Goal: Use online tool/utility: Utilize a website feature to perform a specific function

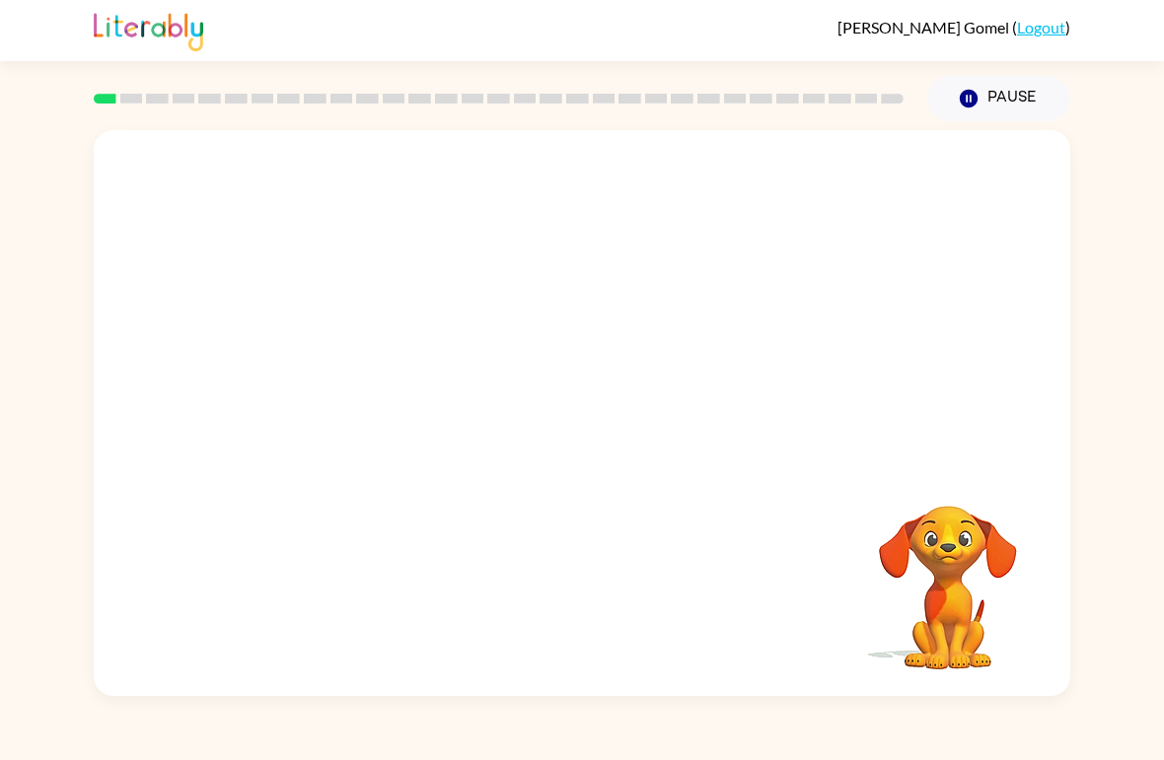
click at [380, 391] on video "Your browser must support playing .mp4 files to use Literably. Please try using…" at bounding box center [582, 297] width 976 height 334
click at [374, 388] on video "Your browser must support playing .mp4 files to use Literably. Please try using…" at bounding box center [582, 297] width 976 height 334
click at [378, 378] on video "Your browser must support playing .mp4 files to use Literably. Please try using…" at bounding box center [582, 297] width 976 height 334
click at [370, 379] on video "Your browser must support playing .mp4 files to use Literably. Please try using…" at bounding box center [582, 297] width 976 height 334
click at [369, 362] on video "Your browser must support playing .mp4 files to use Literably. Please try using…" at bounding box center [582, 297] width 976 height 334
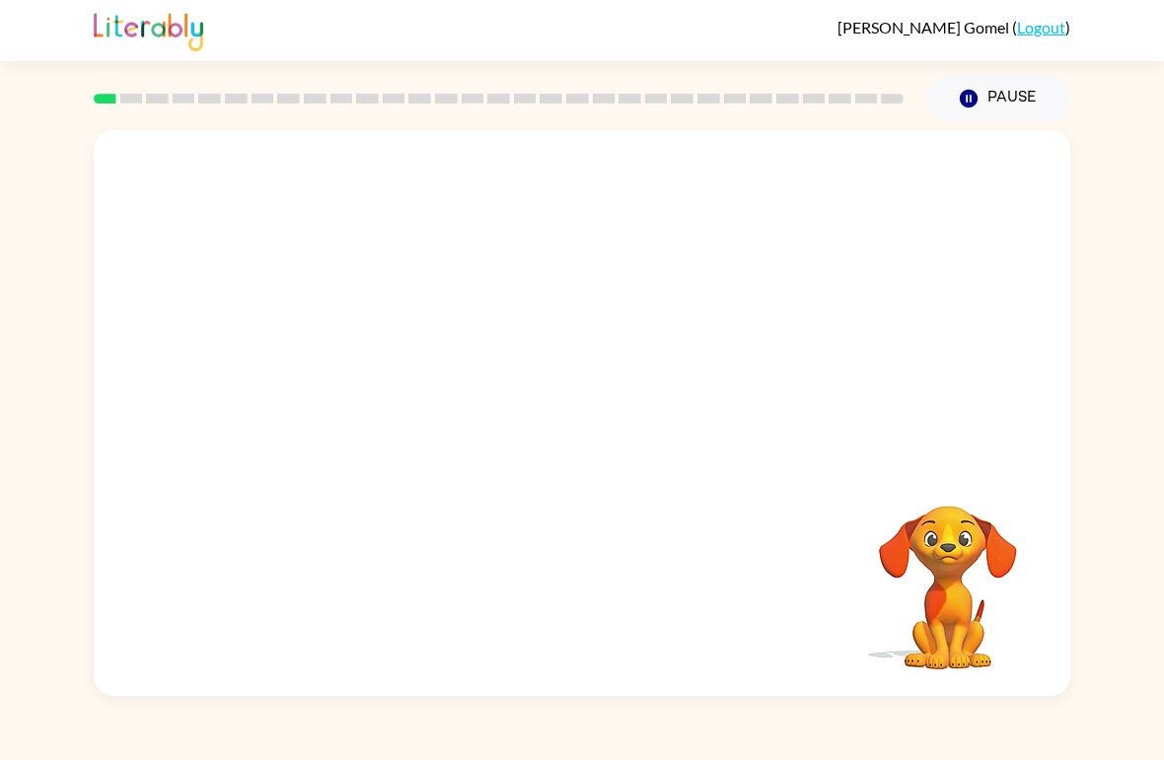
click at [369, 361] on video "Your browser must support playing .mp4 files to use Literably. Please try using…" at bounding box center [582, 297] width 976 height 334
click at [367, 372] on video "Your browser must support playing .mp4 files to use Literably. Please try using…" at bounding box center [582, 297] width 976 height 334
click at [366, 372] on video "Your browser must support playing .mp4 files to use Literably. Please try using…" at bounding box center [582, 297] width 976 height 334
click at [375, 367] on video "Your browser must support playing .mp4 files to use Literably. Please try using…" at bounding box center [582, 297] width 976 height 334
click at [347, 389] on video "Your browser must support playing .mp4 files to use Literably. Please try using…" at bounding box center [582, 297] width 976 height 334
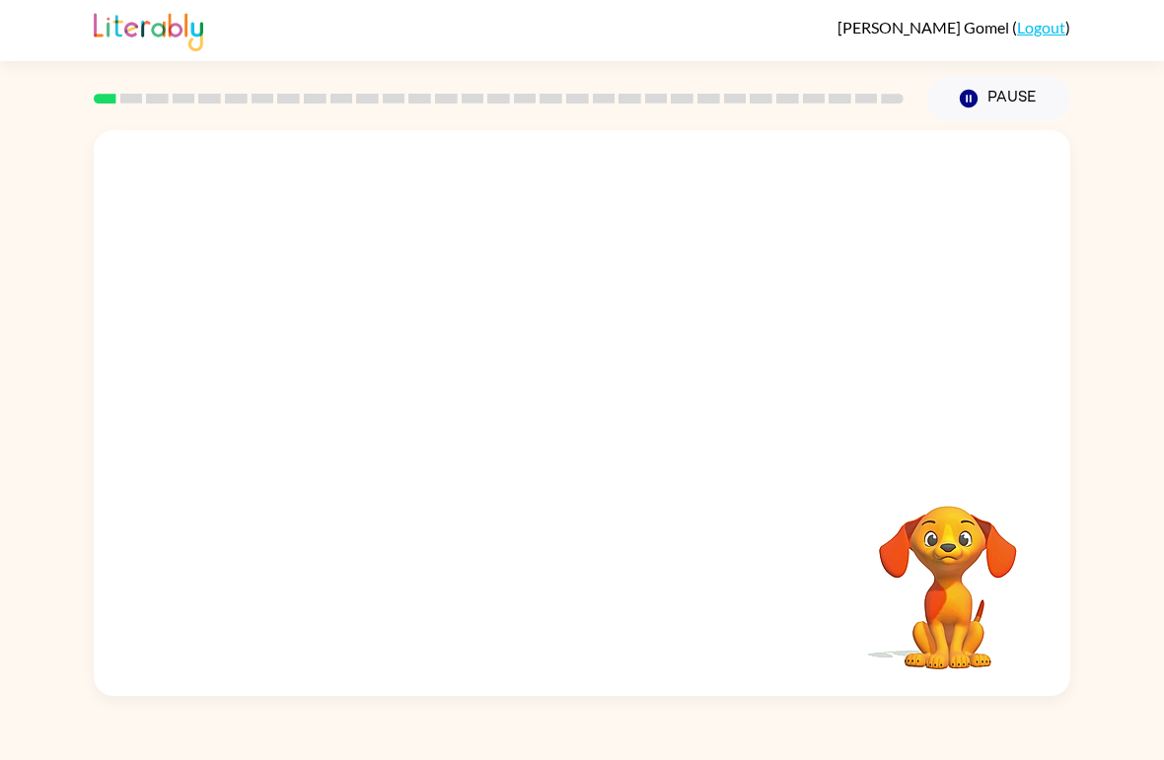
click at [346, 388] on video "Your browser must support playing .mp4 files to use Literably. Please try using…" at bounding box center [582, 297] width 976 height 334
click at [578, 444] on button "button" at bounding box center [582, 424] width 126 height 72
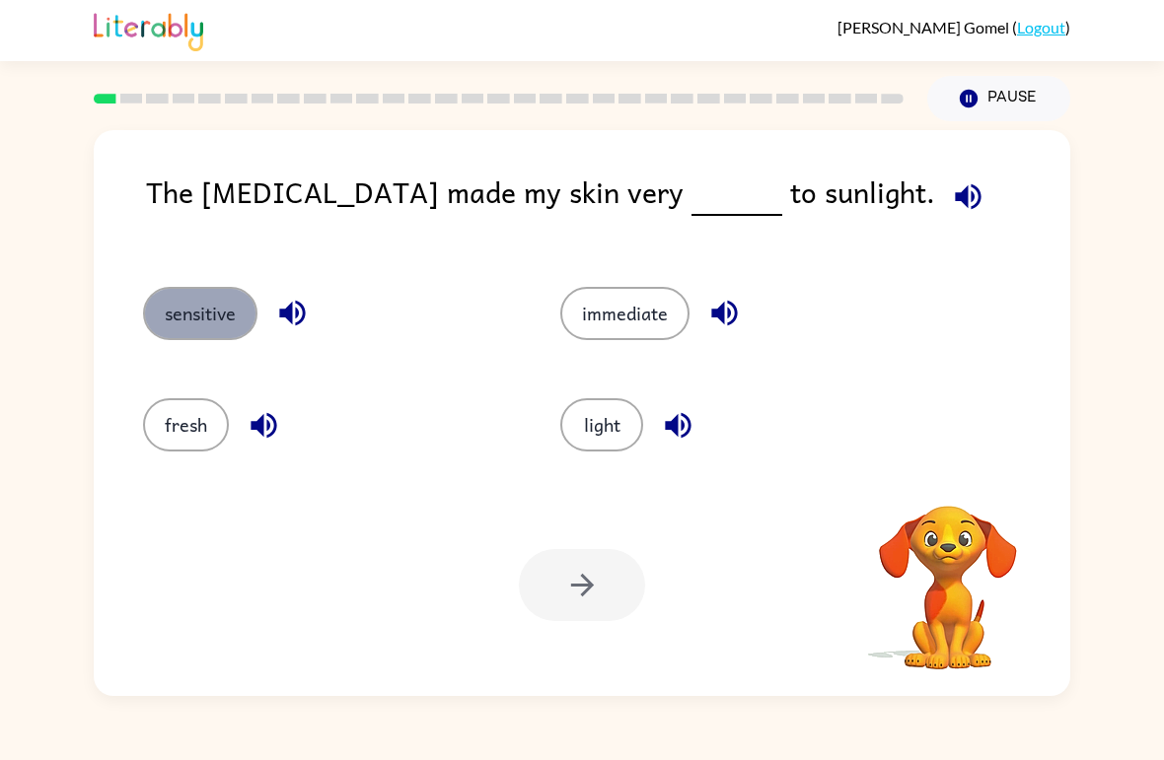
click at [215, 335] on button "sensitive" at bounding box center [200, 313] width 114 height 53
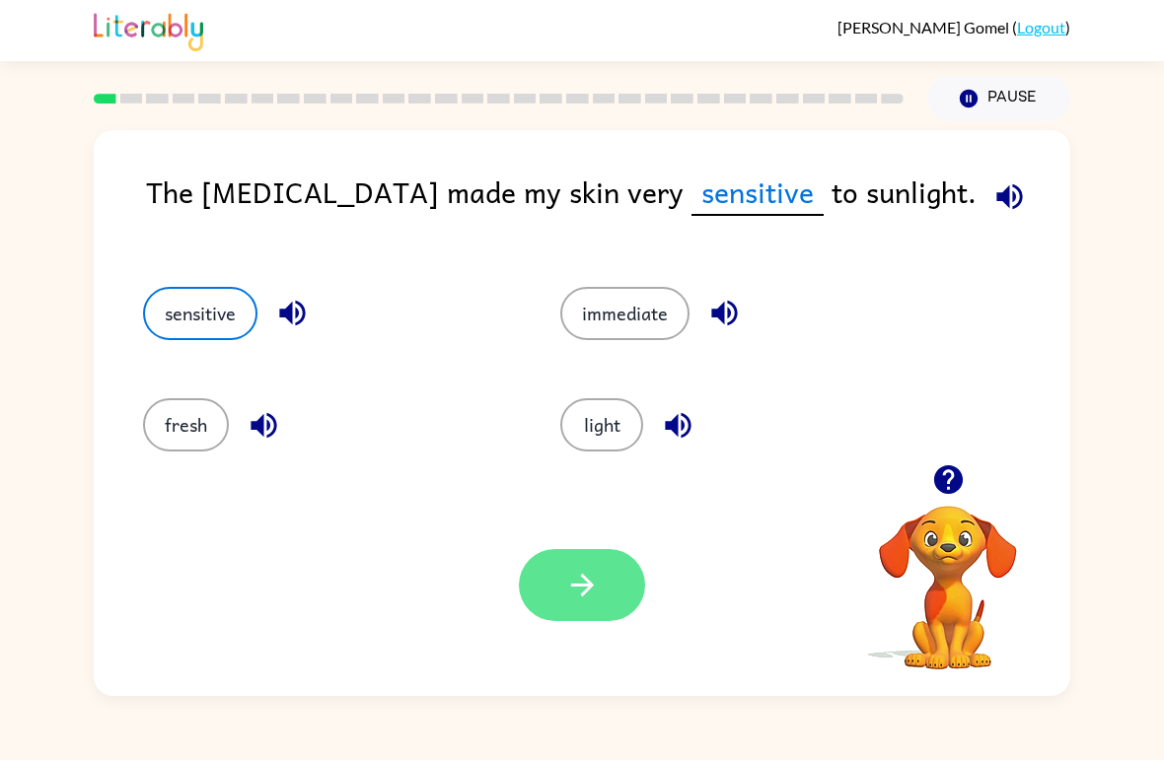
click at [583, 569] on icon "button" at bounding box center [582, 585] width 35 height 35
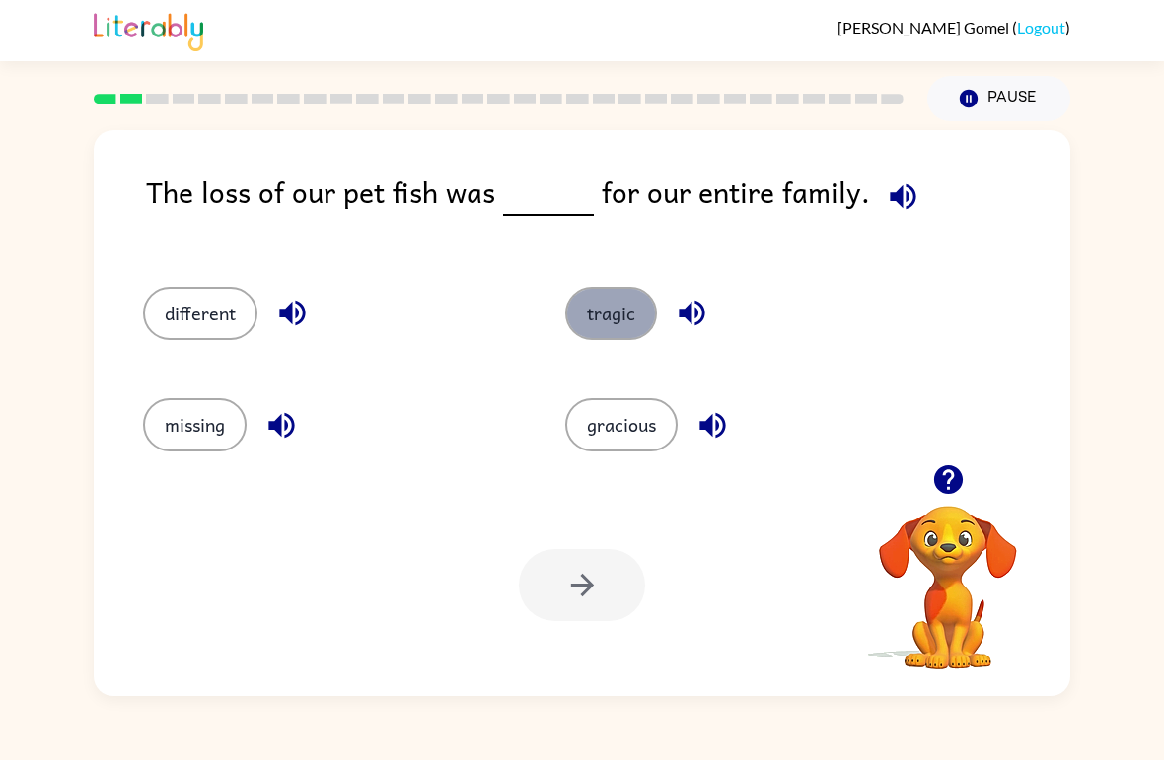
click at [596, 329] on button "tragic" at bounding box center [611, 313] width 92 height 53
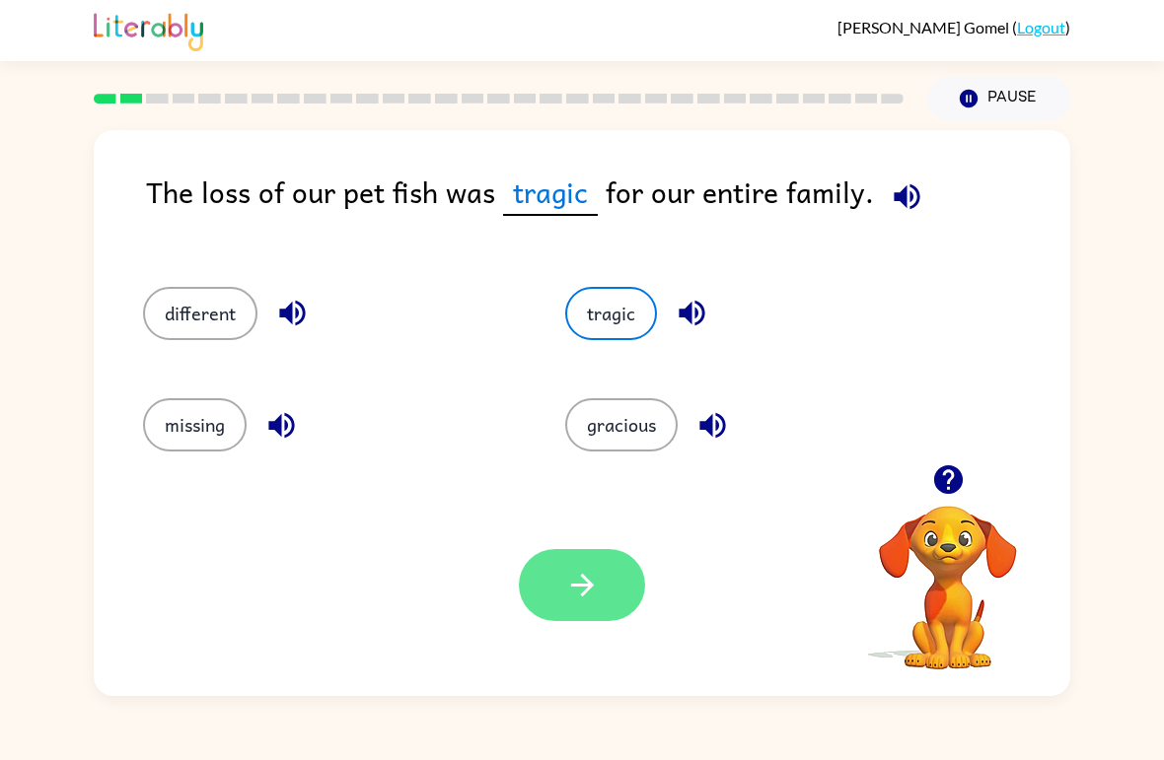
click at [543, 586] on button "button" at bounding box center [582, 585] width 126 height 72
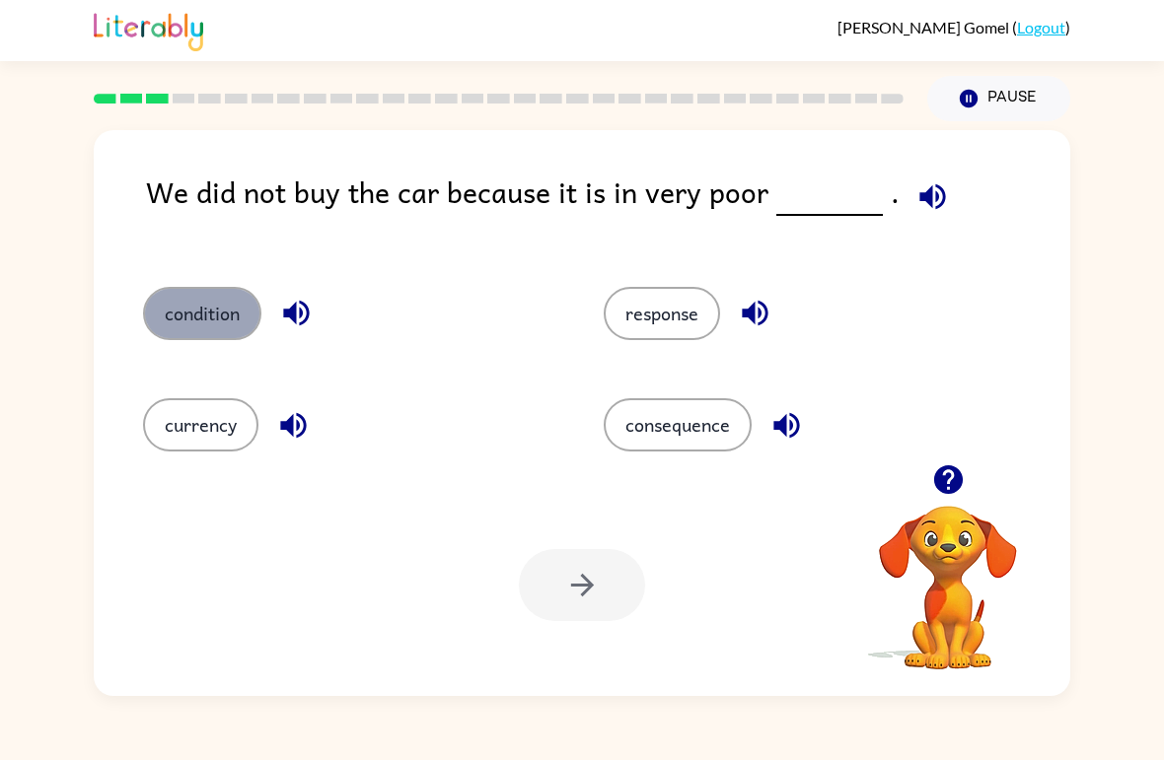
click at [190, 313] on button "condition" at bounding box center [202, 313] width 118 height 53
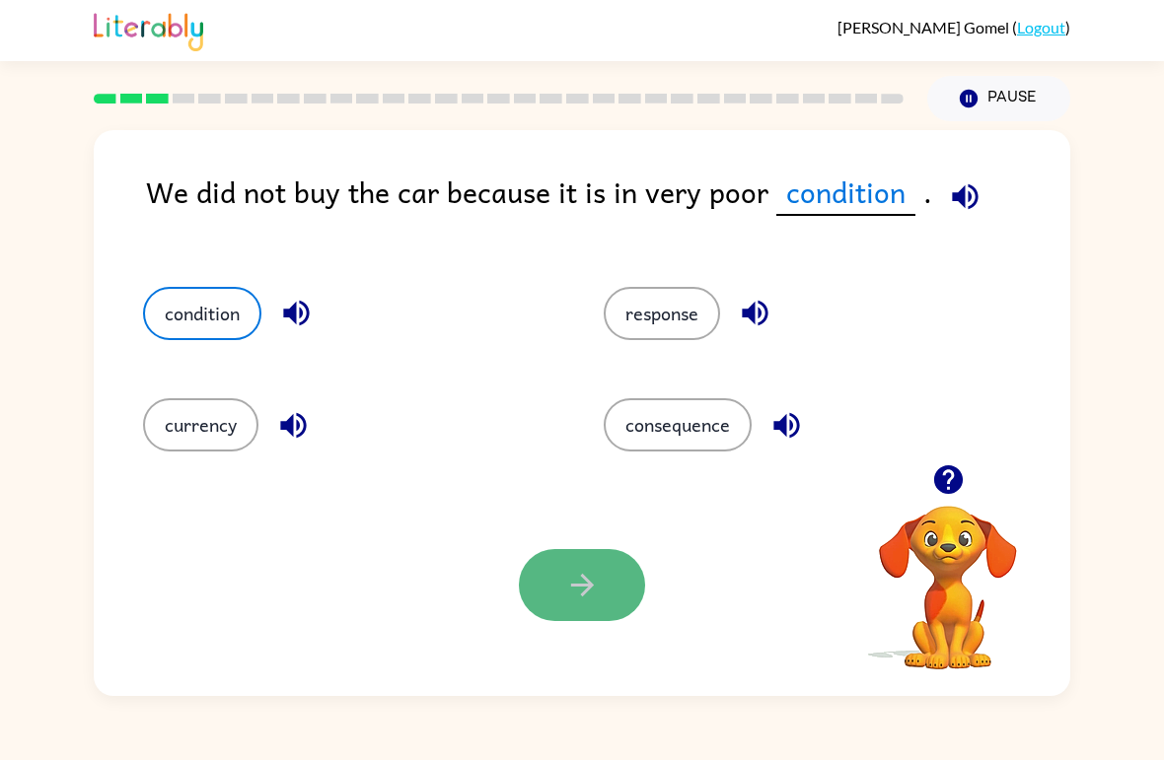
click at [567, 601] on icon "button" at bounding box center [582, 585] width 35 height 35
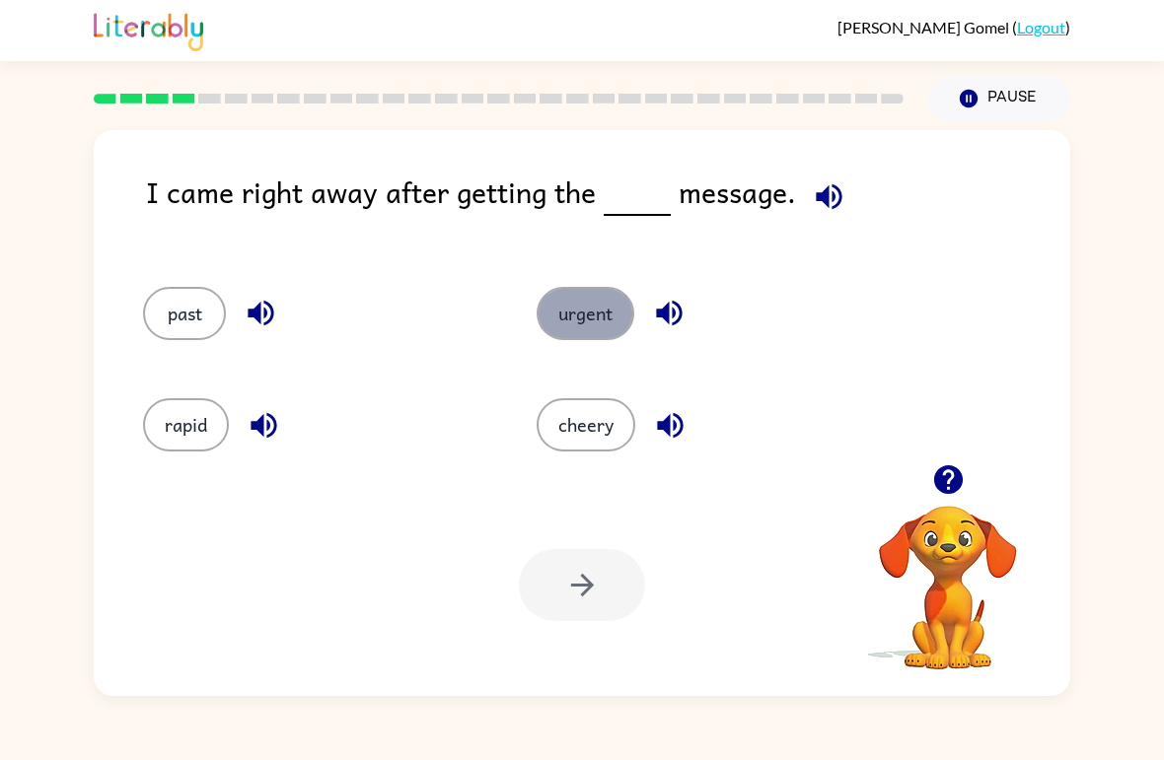
click at [560, 314] on button "urgent" at bounding box center [586, 313] width 98 height 53
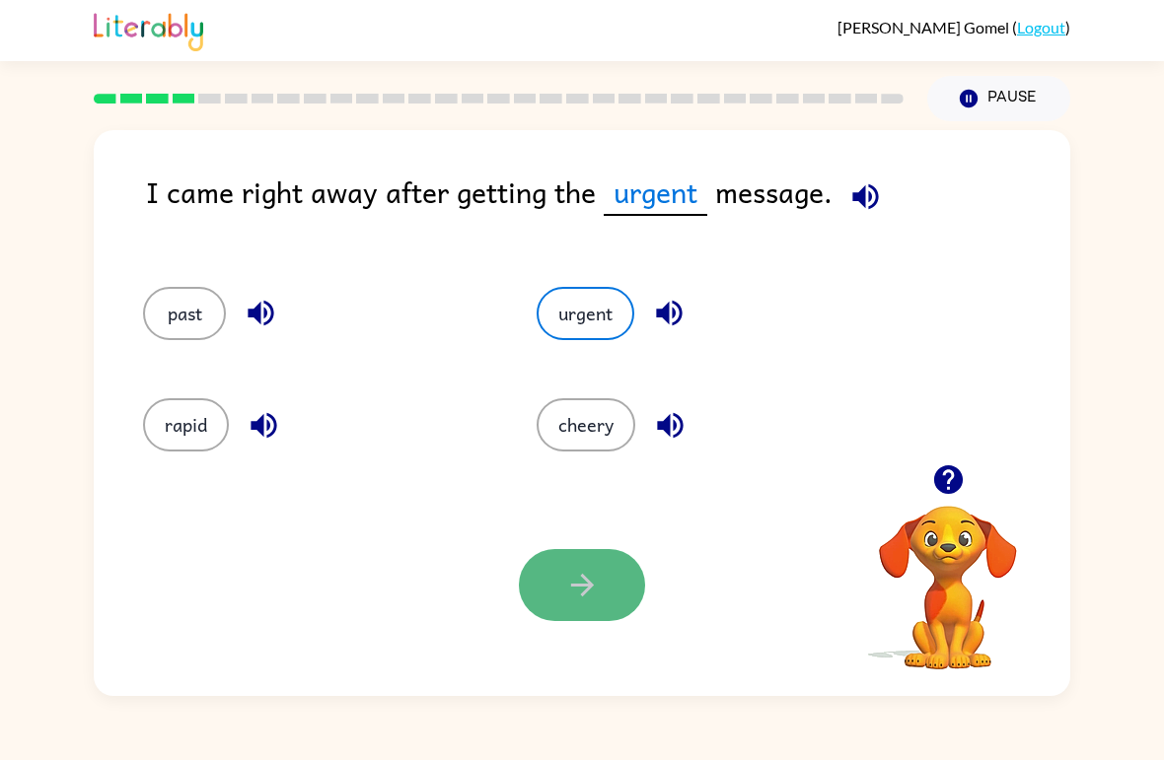
click at [576, 596] on icon "button" at bounding box center [582, 585] width 35 height 35
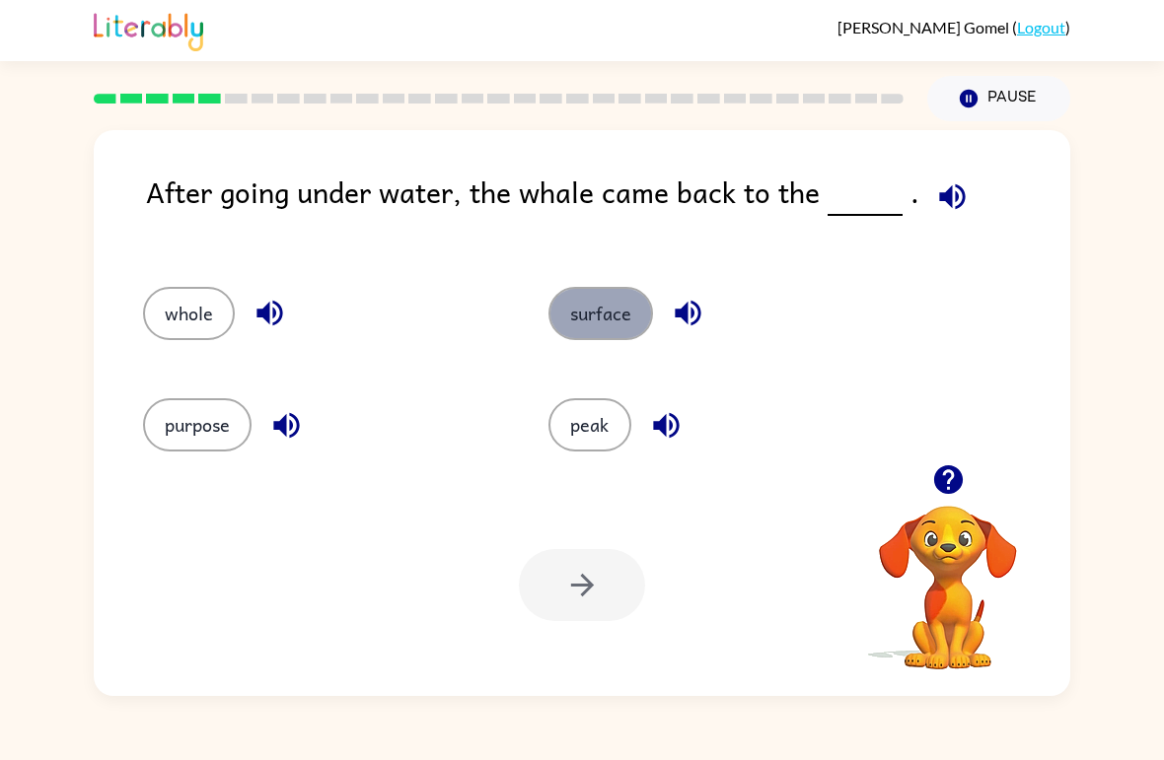
click at [591, 323] on button "surface" at bounding box center [600, 313] width 105 height 53
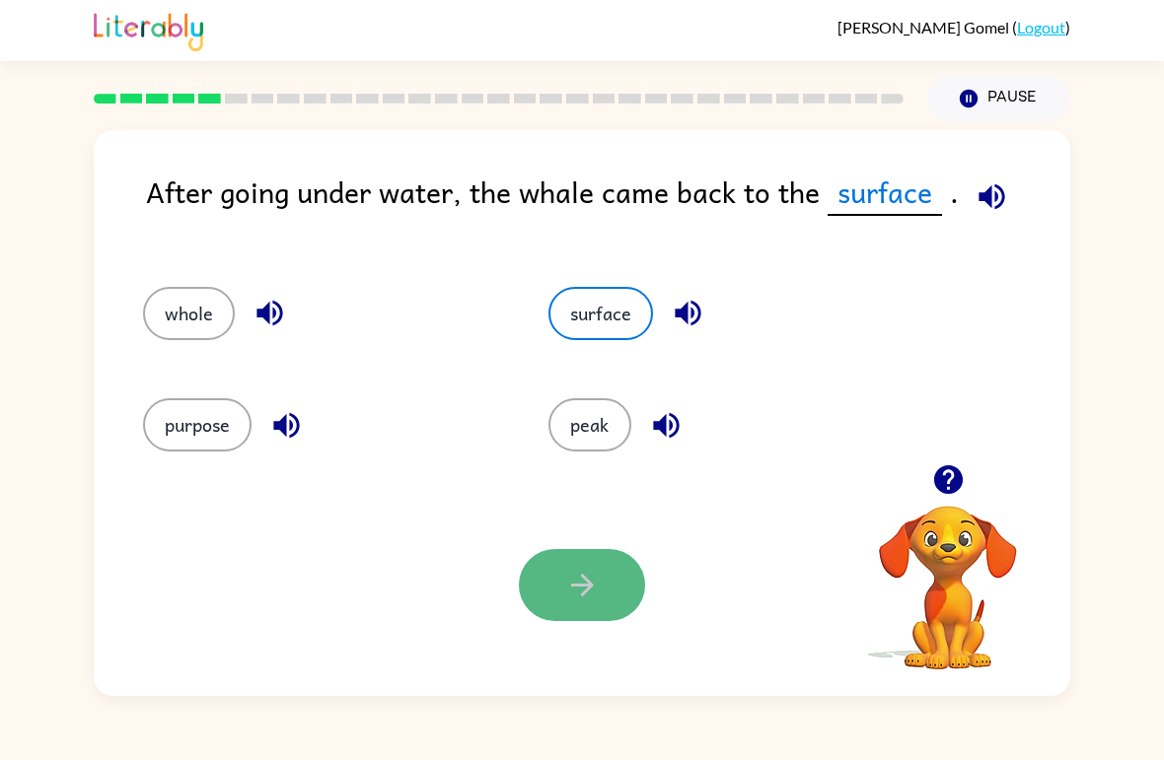
click at [577, 566] on button "button" at bounding box center [582, 585] width 126 height 72
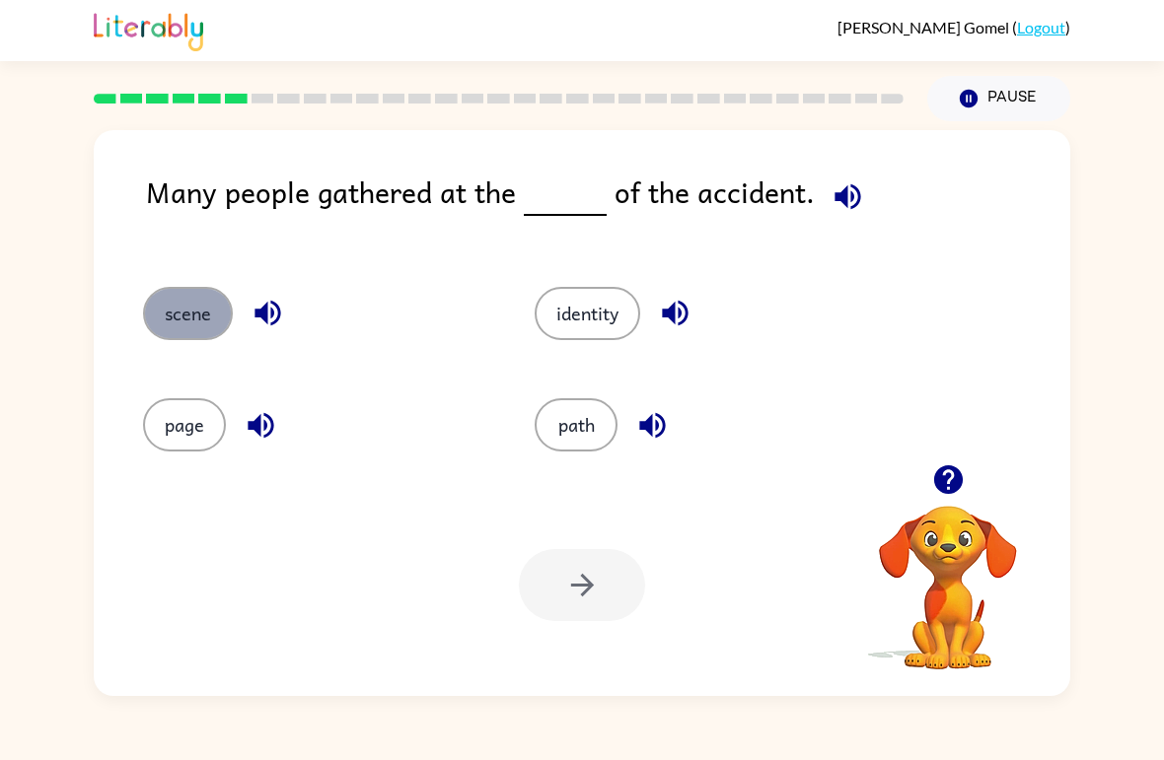
click at [165, 327] on button "scene" at bounding box center [188, 313] width 90 height 53
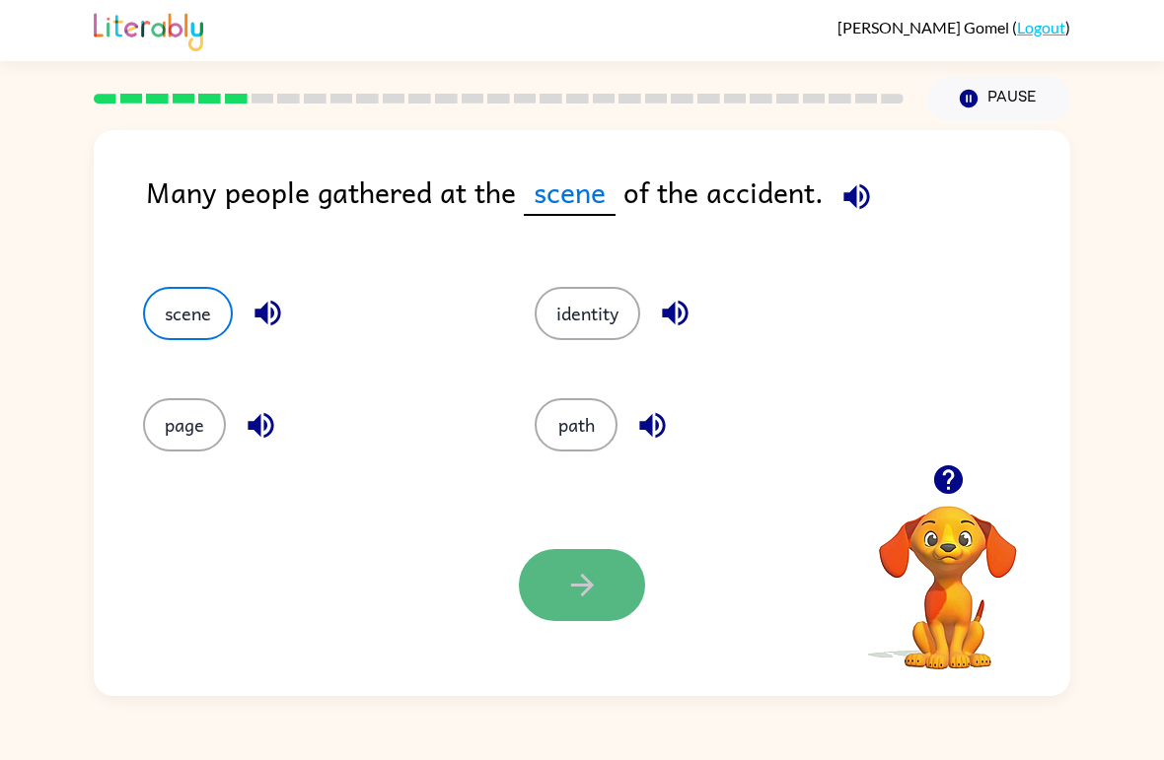
click at [539, 582] on button "button" at bounding box center [582, 585] width 126 height 72
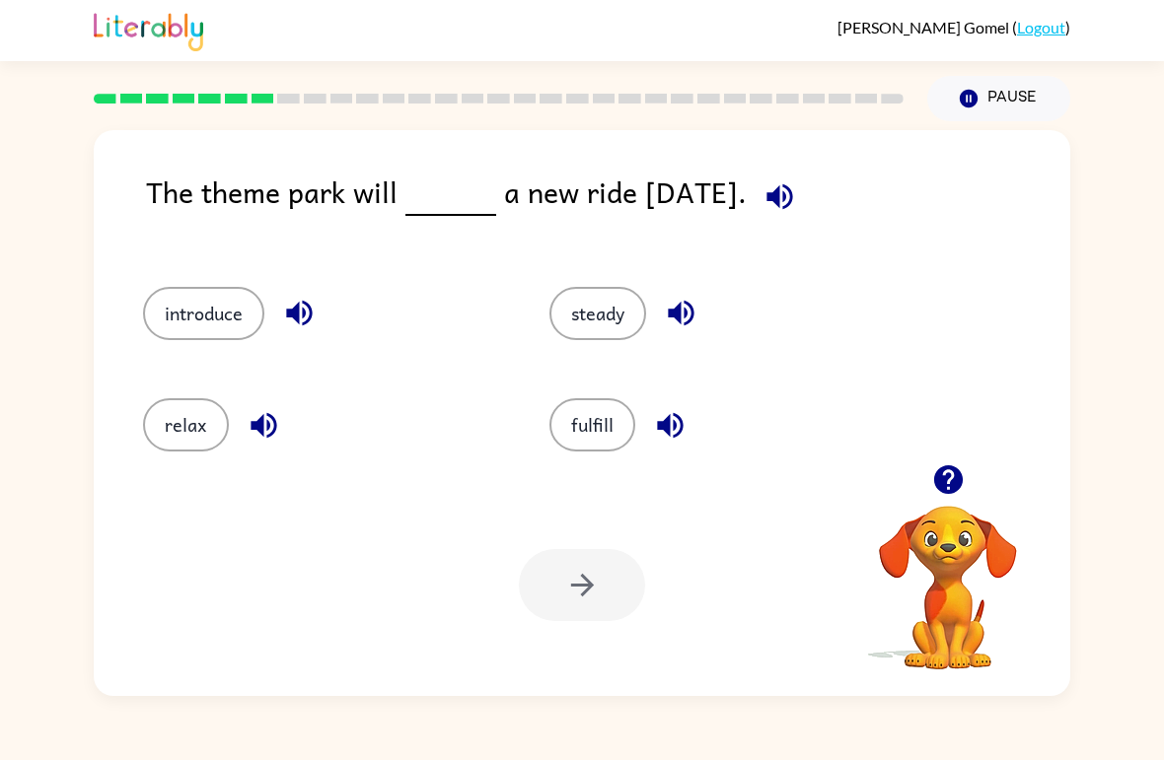
click at [182, 347] on div "introduce" at bounding box center [309, 305] width 406 height 111
click at [208, 336] on button "introduce" at bounding box center [203, 313] width 121 height 53
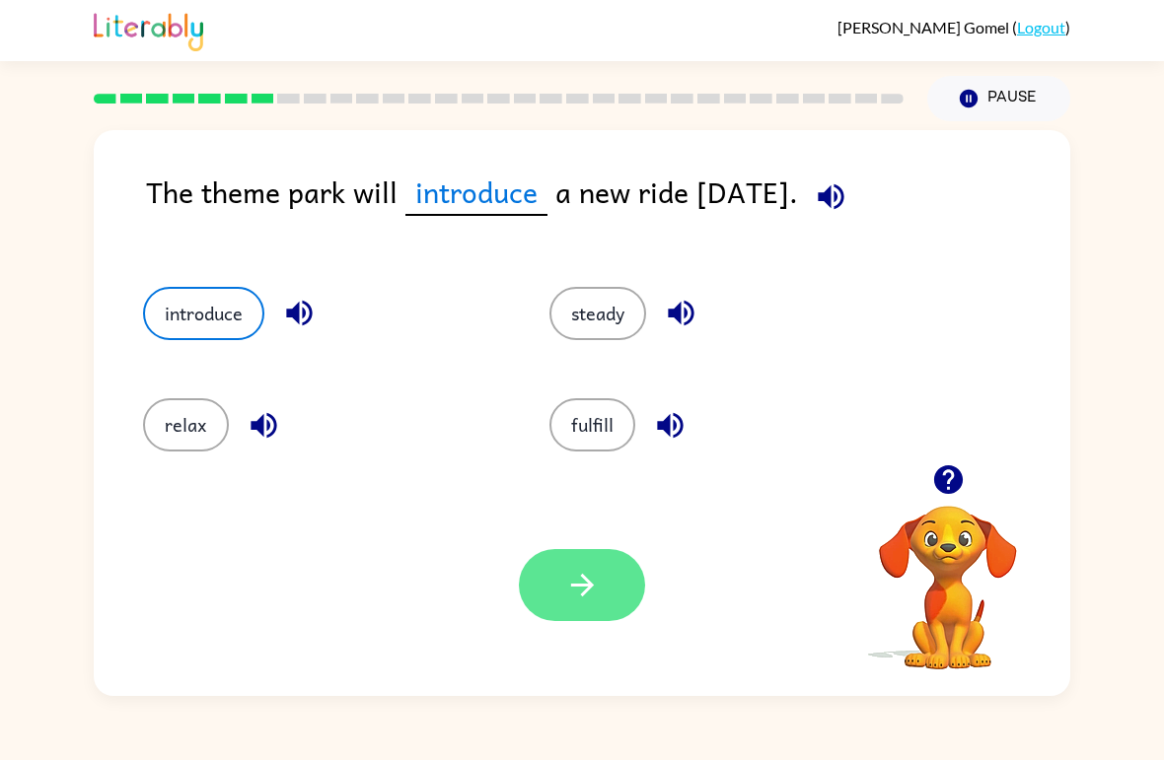
click at [576, 620] on button "button" at bounding box center [582, 585] width 126 height 72
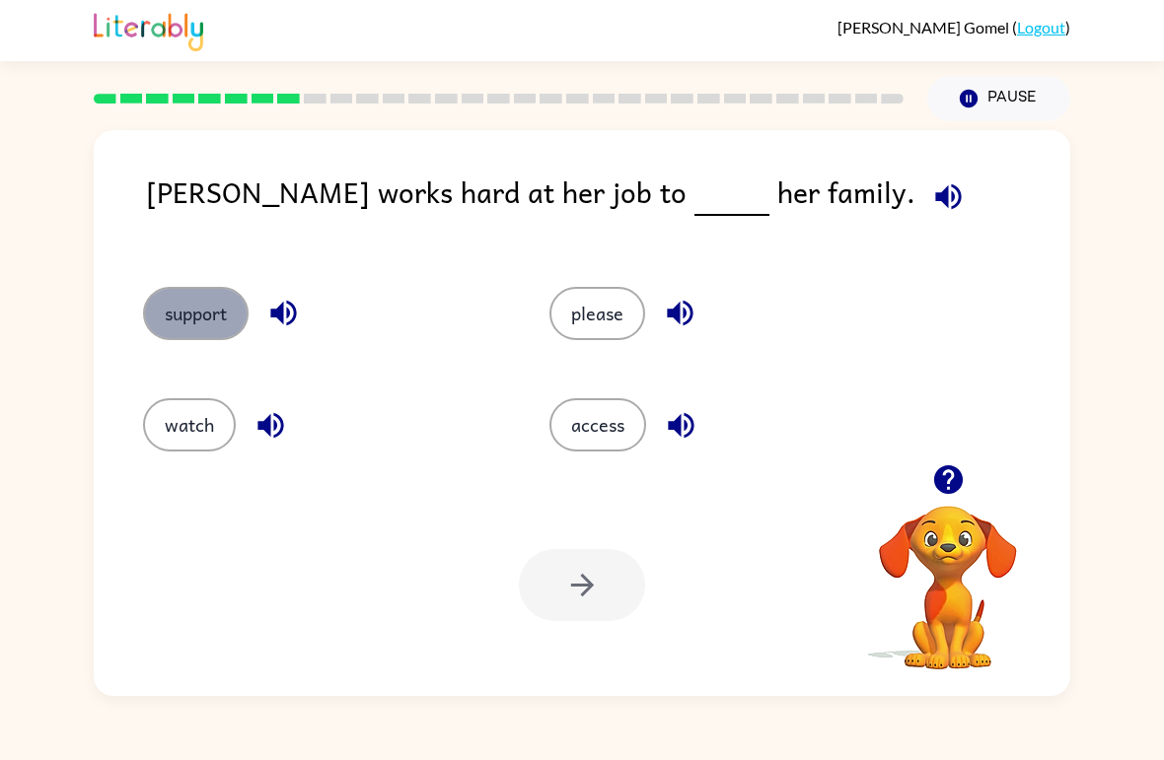
click at [195, 319] on button "support" at bounding box center [196, 313] width 106 height 53
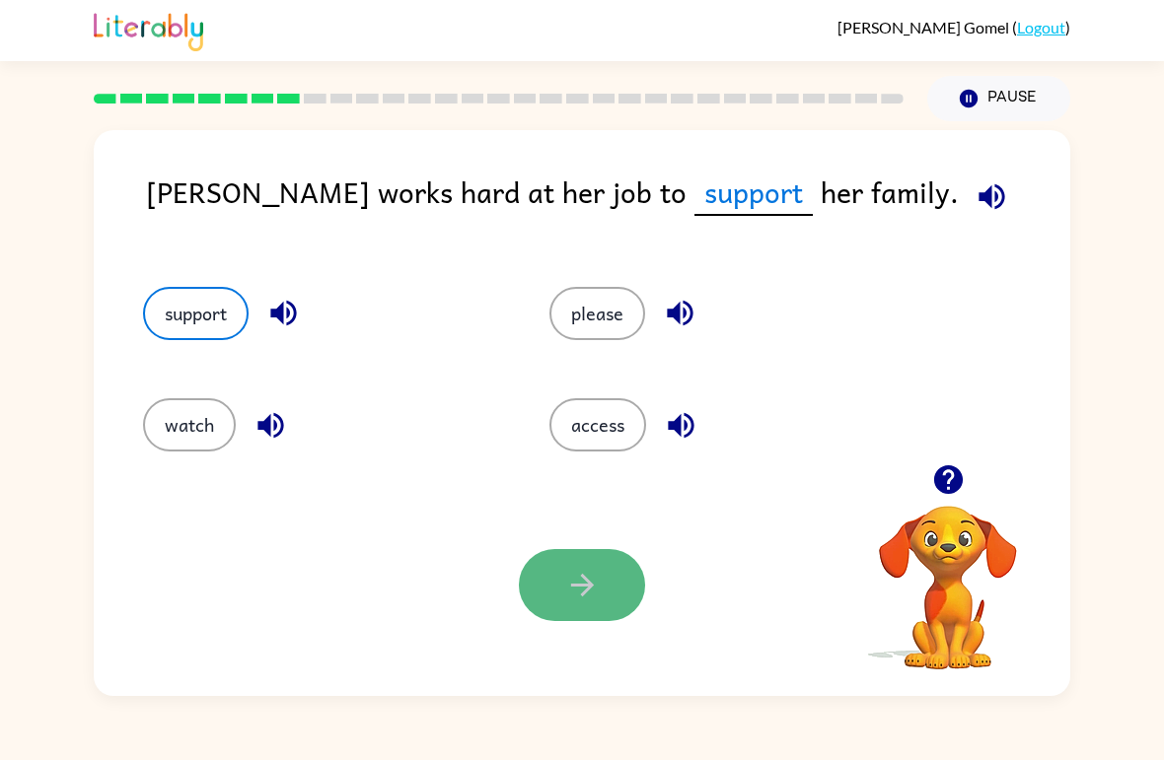
click at [603, 601] on button "button" at bounding box center [582, 585] width 126 height 72
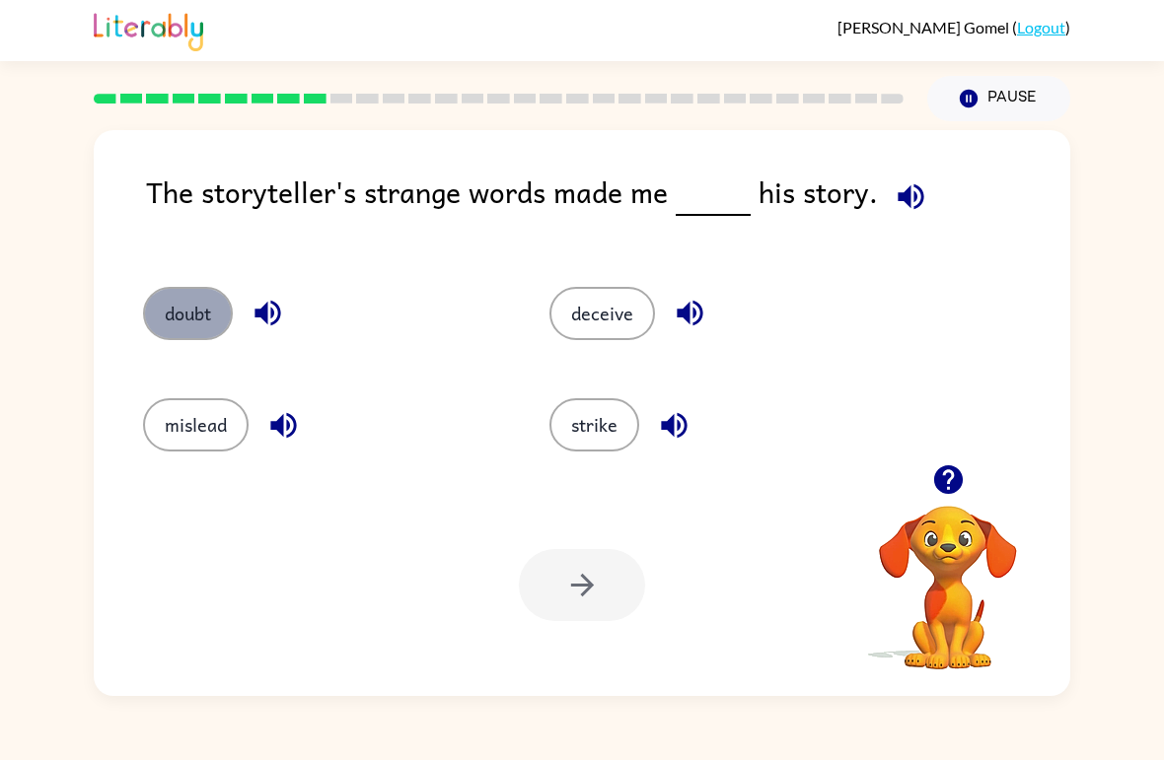
click at [198, 330] on button "doubt" at bounding box center [188, 313] width 90 height 53
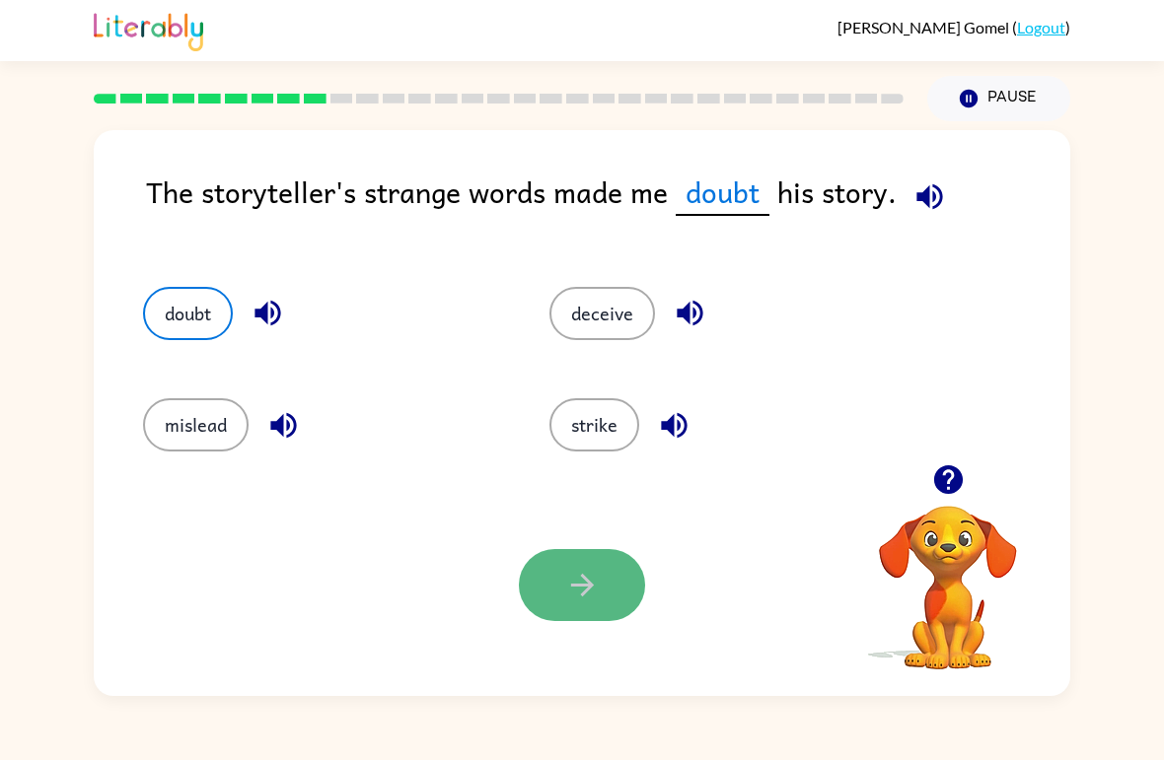
click at [571, 574] on icon "button" at bounding box center [582, 585] width 35 height 35
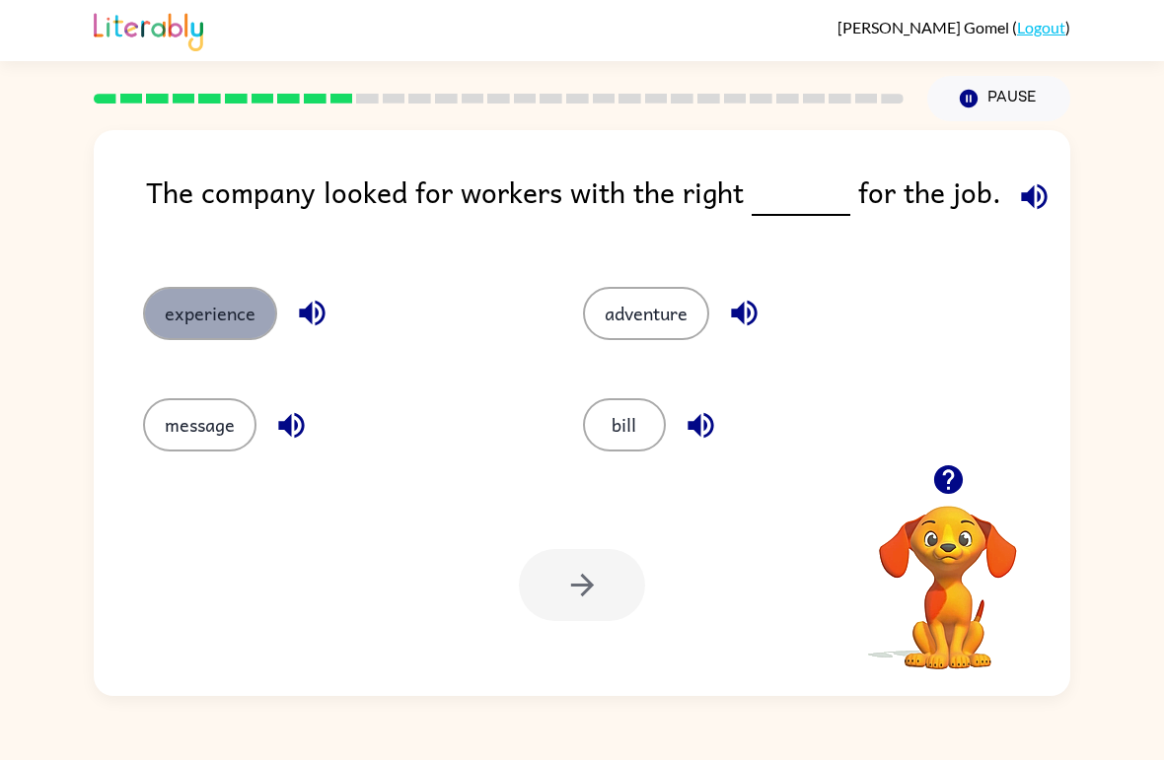
click at [197, 335] on button "experience" at bounding box center [210, 313] width 134 height 53
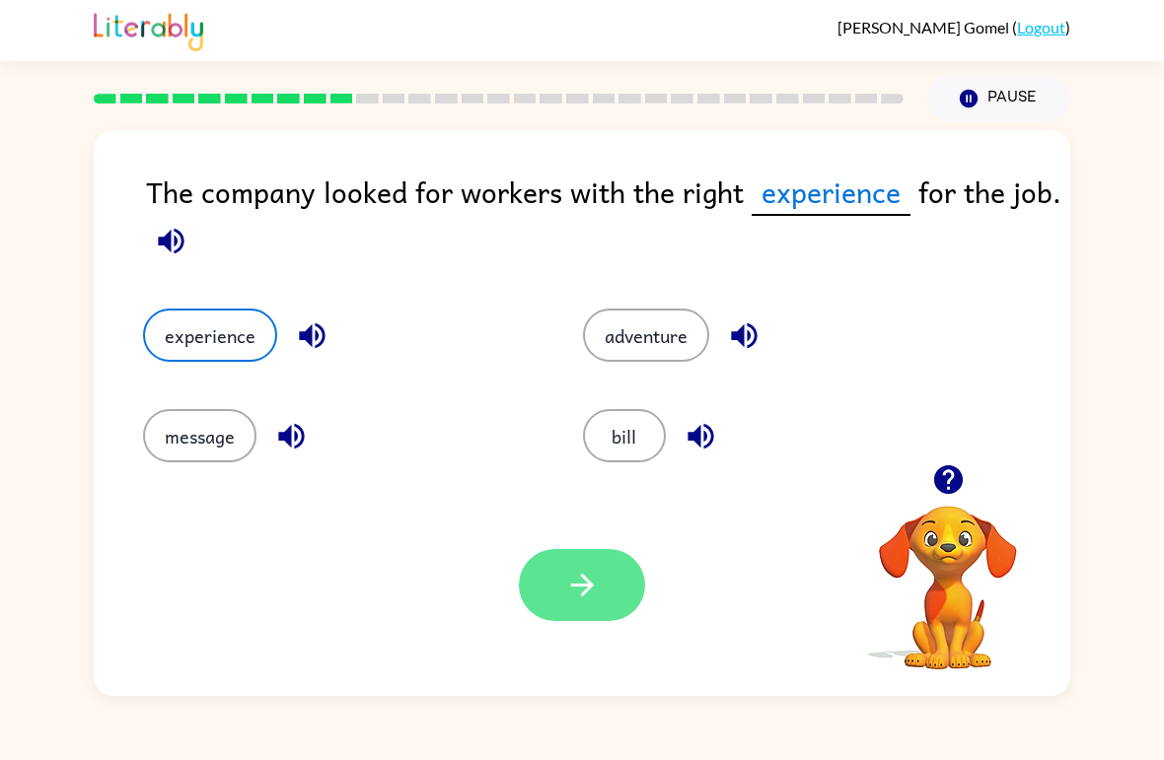
click at [579, 616] on button "button" at bounding box center [582, 585] width 126 height 72
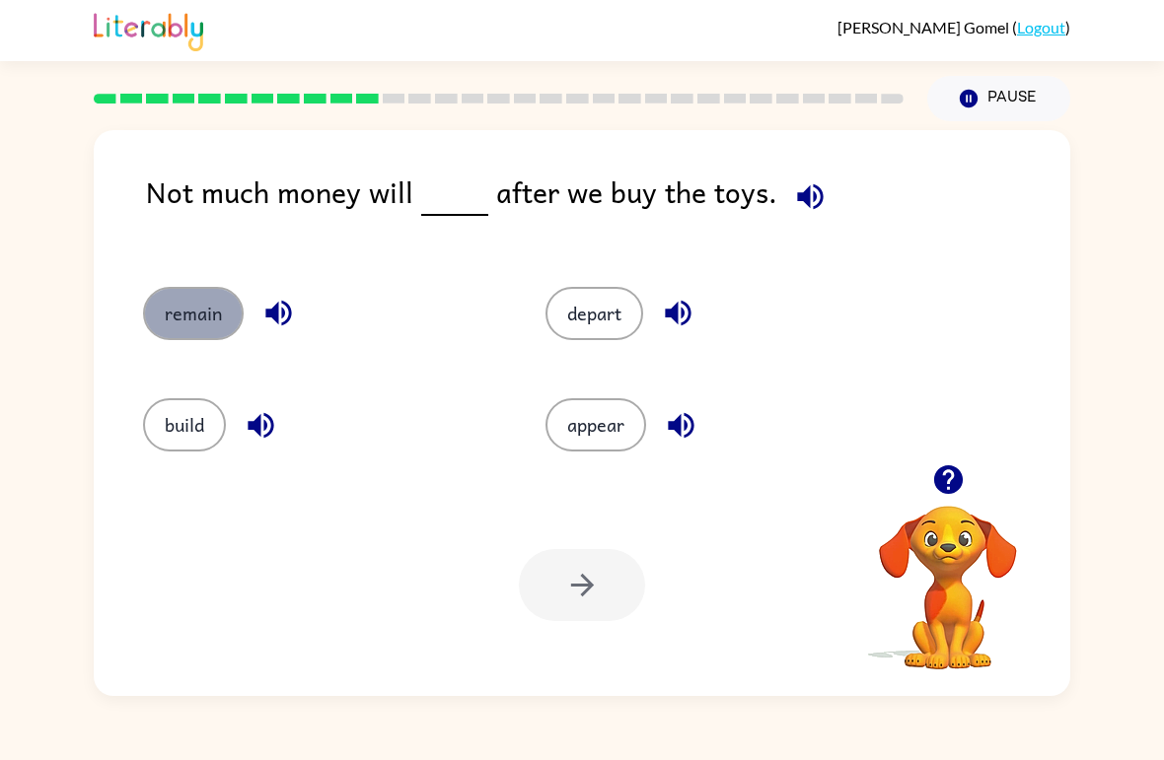
click at [183, 312] on button "remain" at bounding box center [193, 313] width 101 height 53
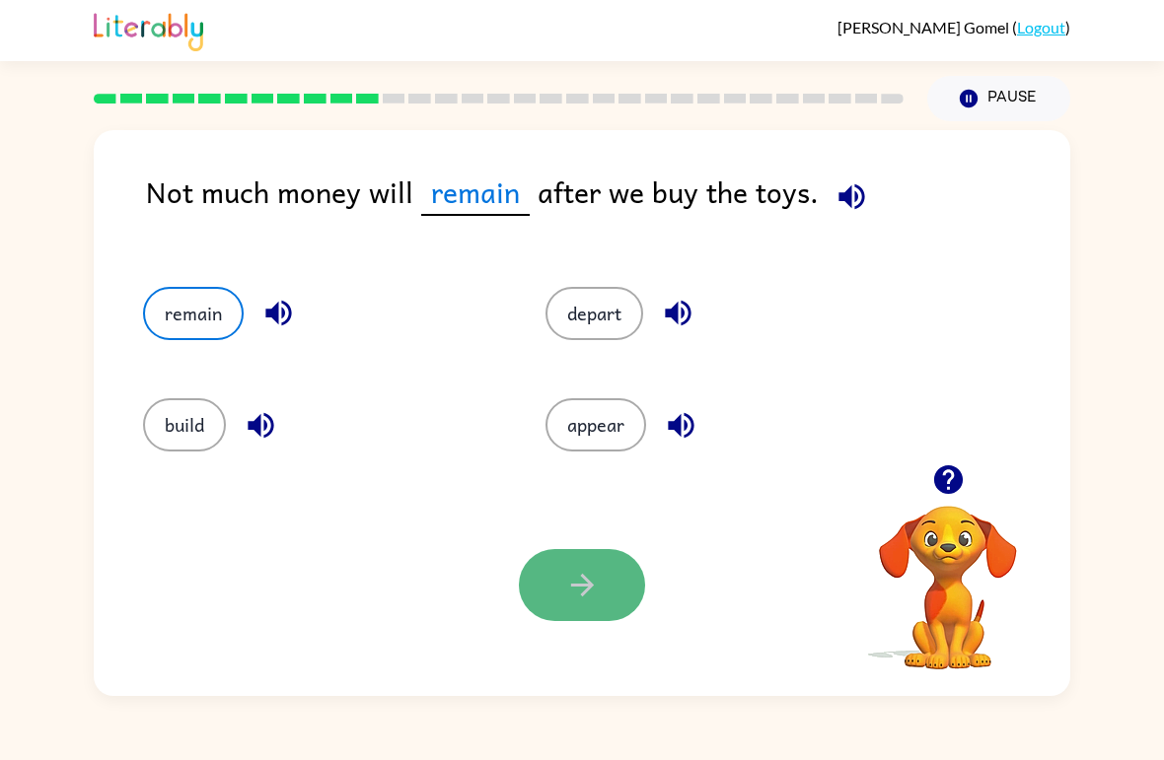
click at [579, 610] on button "button" at bounding box center [582, 585] width 126 height 72
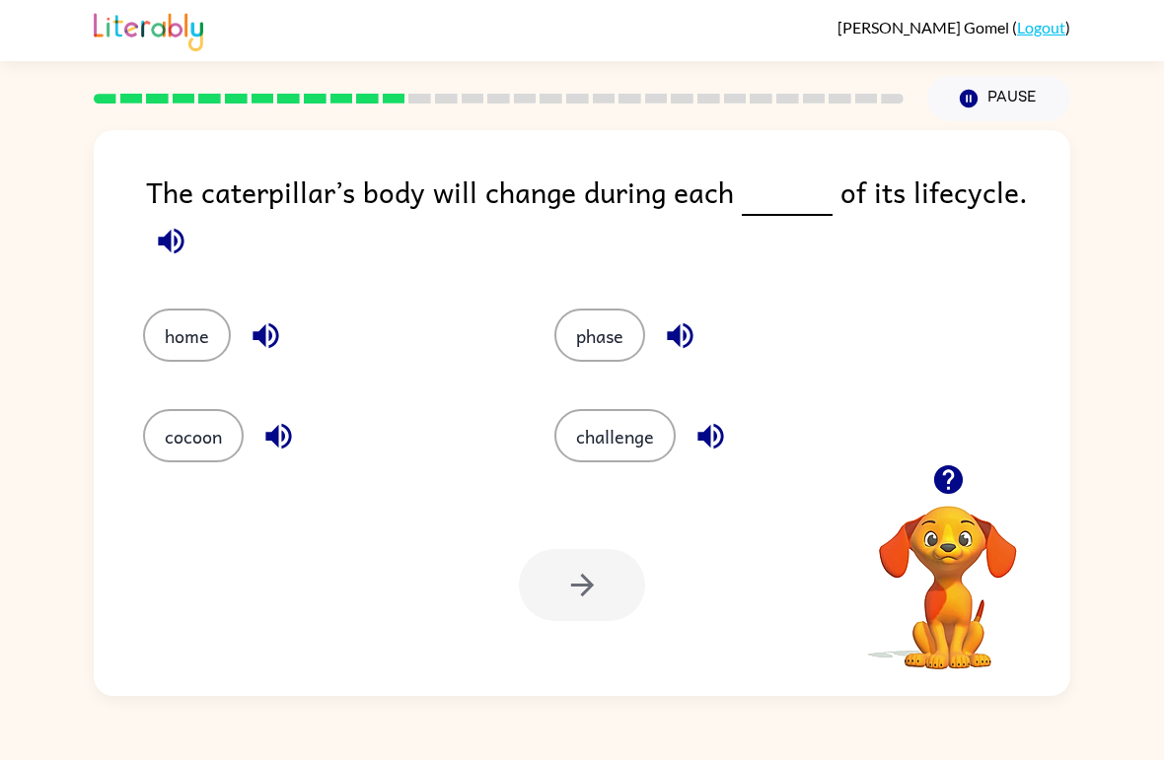
click at [582, 366] on div "phase" at bounding box center [722, 321] width 411 height 101
click at [598, 312] on button "phase" at bounding box center [599, 335] width 91 height 53
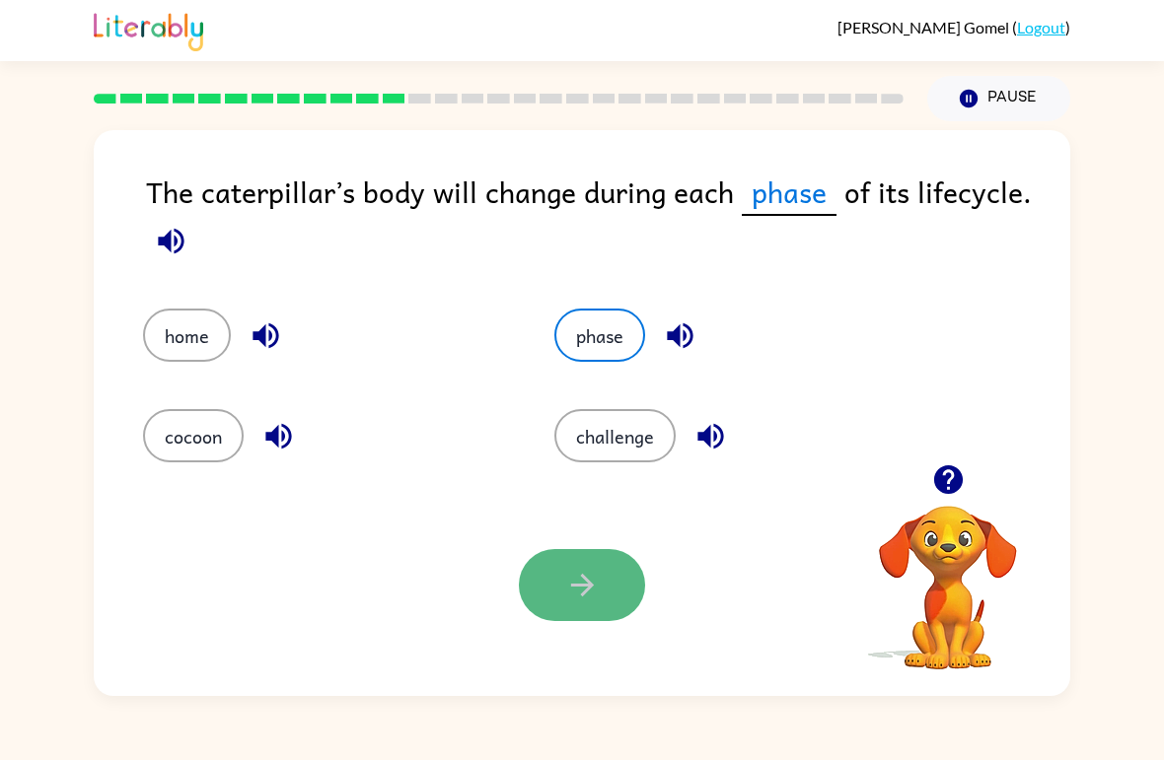
click at [595, 572] on icon "button" at bounding box center [582, 585] width 35 height 35
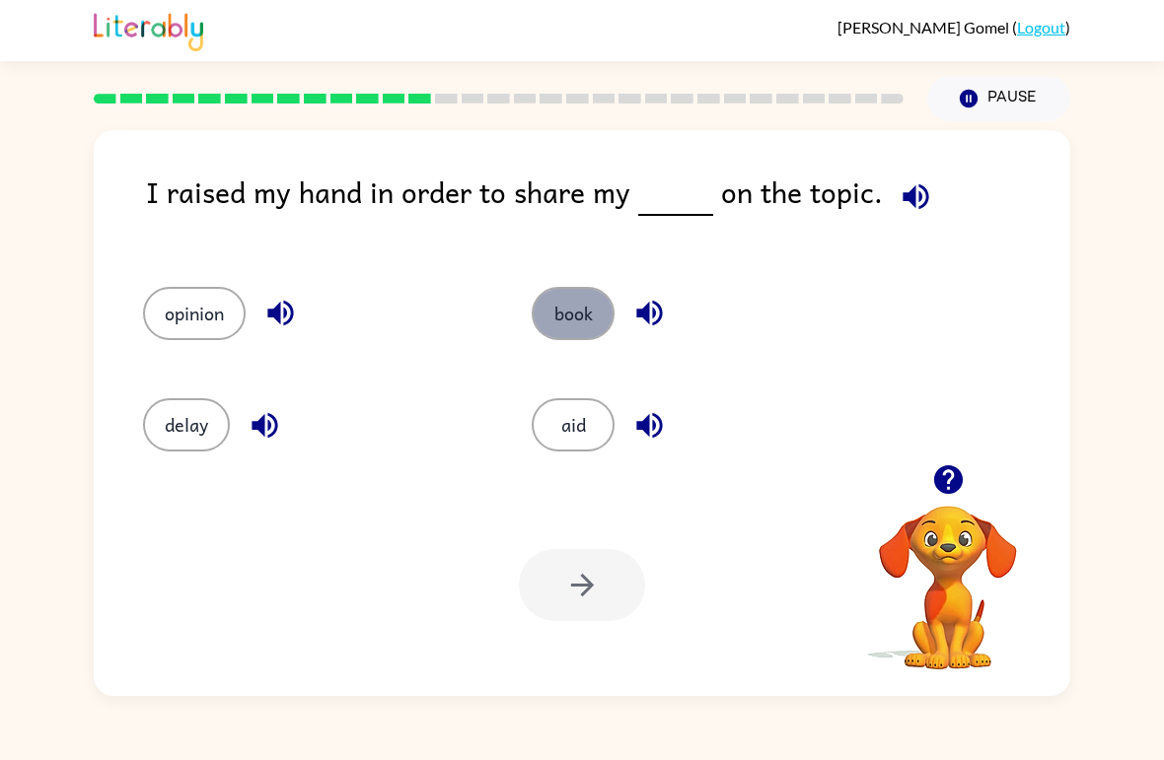
click at [596, 316] on button "book" at bounding box center [573, 313] width 83 height 53
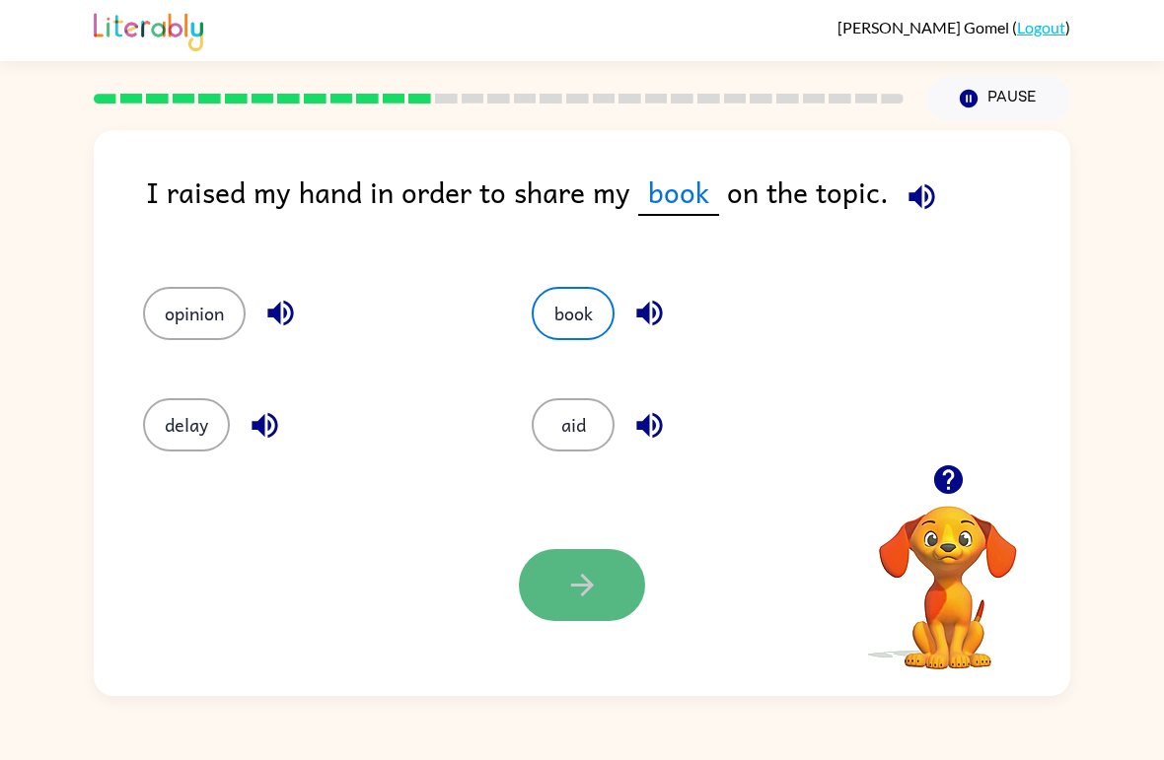
click at [602, 585] on button "button" at bounding box center [582, 585] width 126 height 72
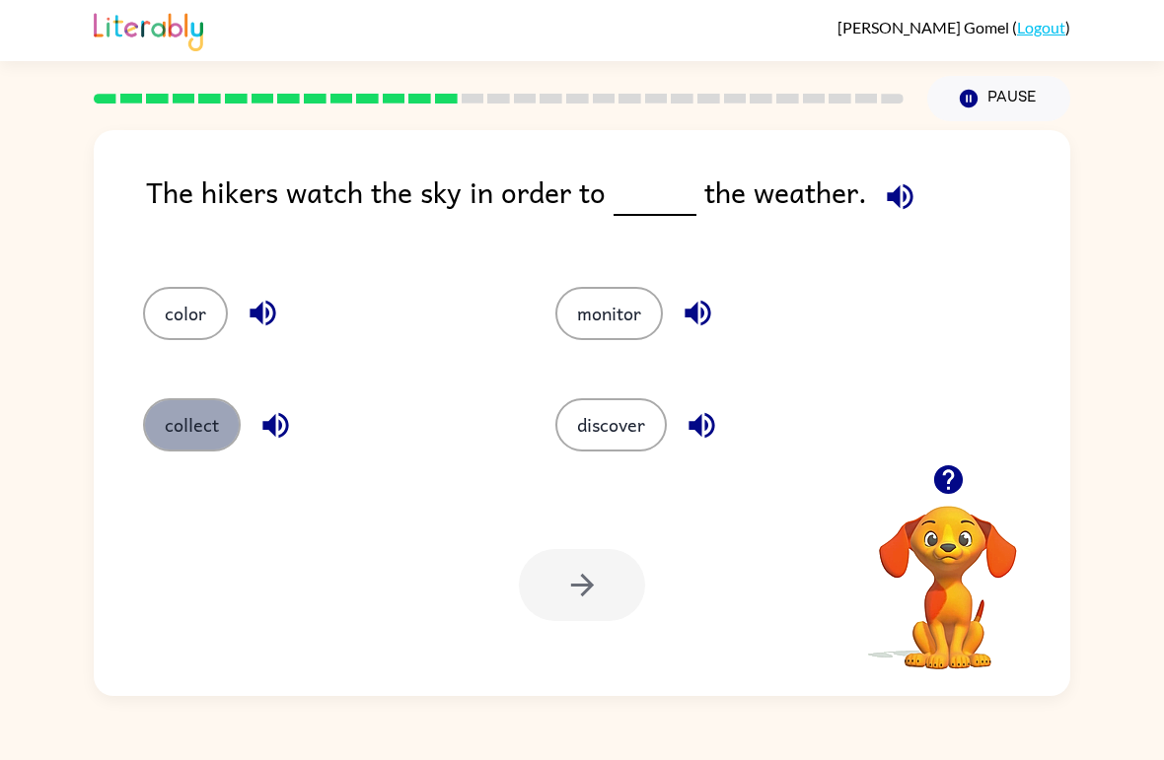
click at [200, 413] on button "collect" at bounding box center [192, 424] width 98 height 53
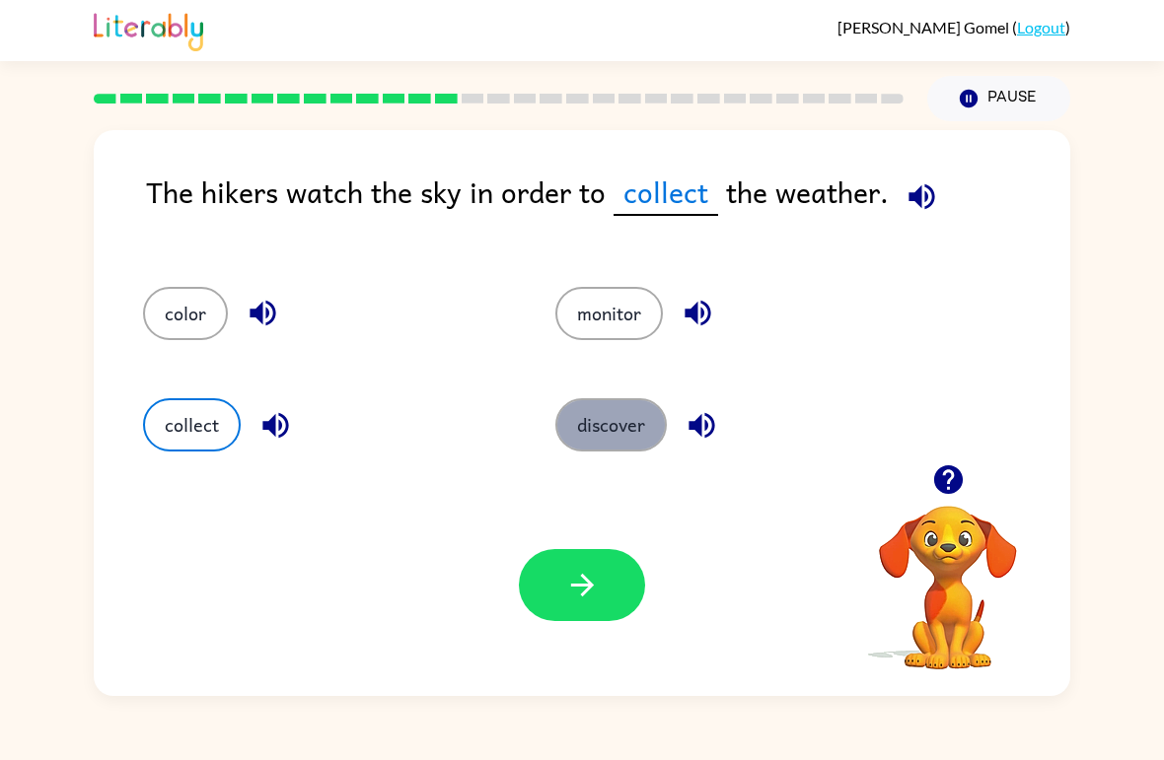
click at [617, 436] on button "discover" at bounding box center [610, 424] width 111 height 53
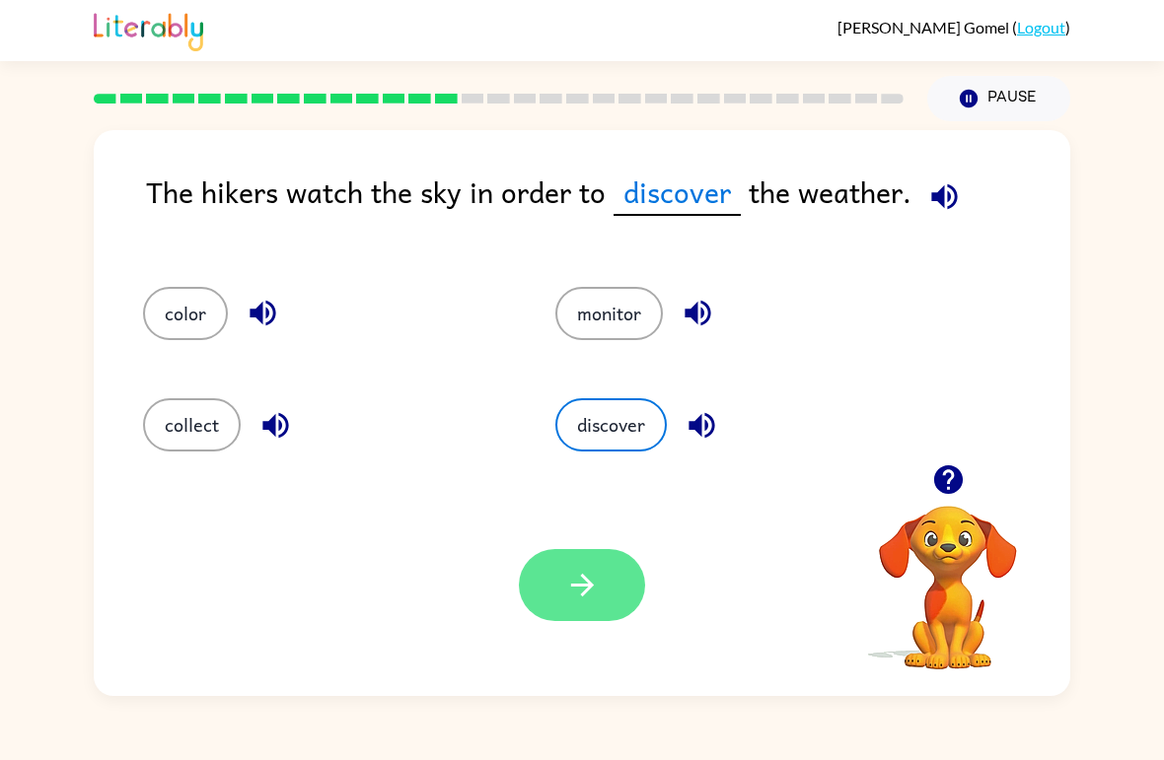
click at [601, 568] on button "button" at bounding box center [582, 585] width 126 height 72
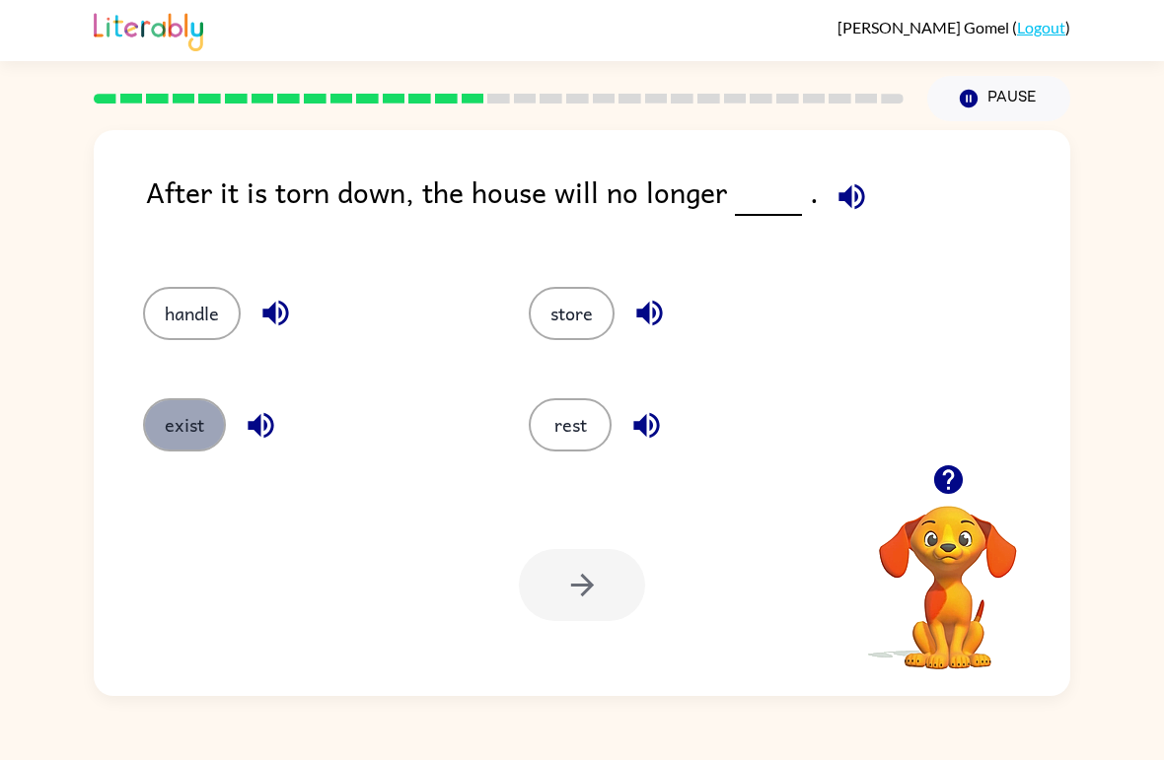
click at [162, 432] on button "exist" at bounding box center [184, 424] width 83 height 53
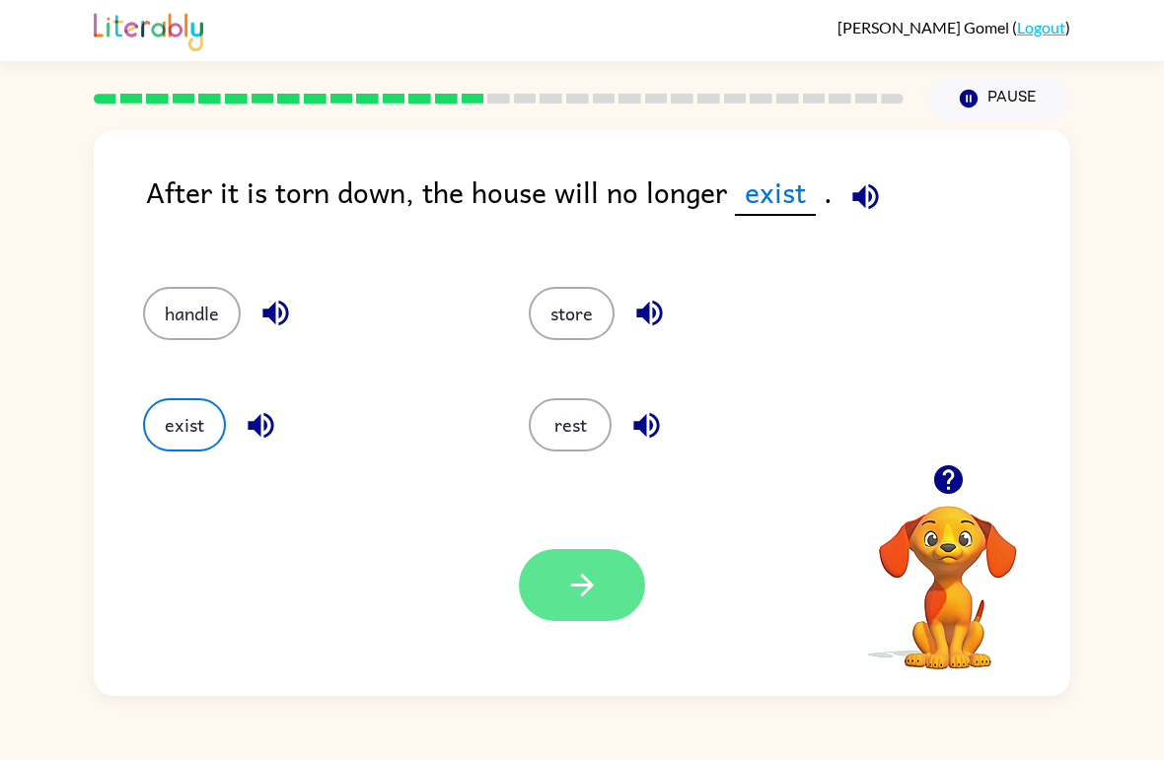
click at [578, 609] on button "button" at bounding box center [582, 585] width 126 height 72
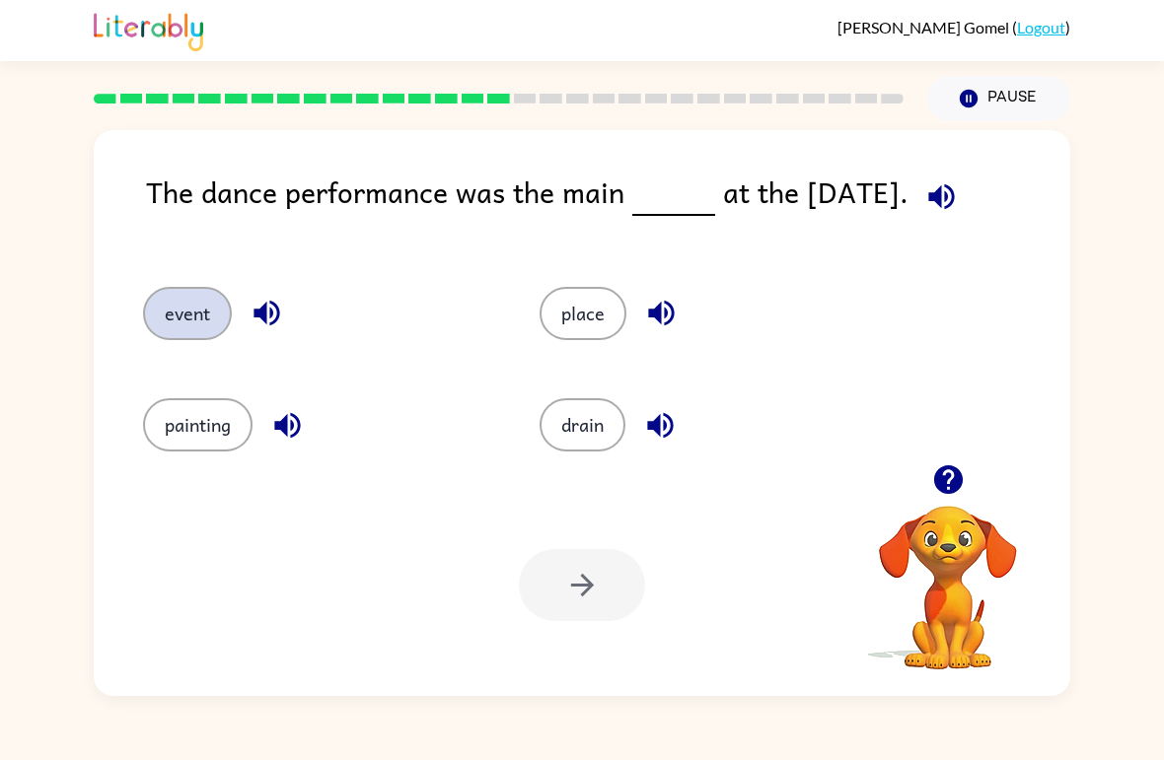
click at [191, 303] on button "event" at bounding box center [187, 313] width 89 height 53
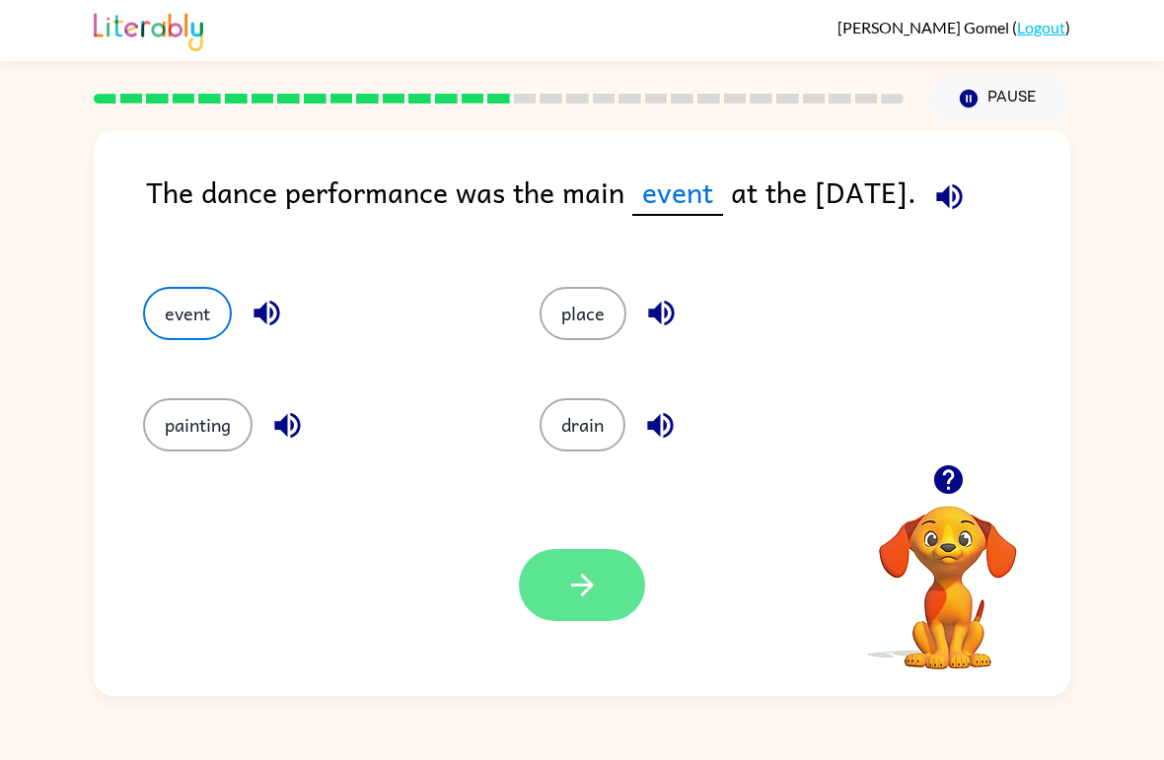
click at [595, 587] on icon "button" at bounding box center [582, 585] width 35 height 35
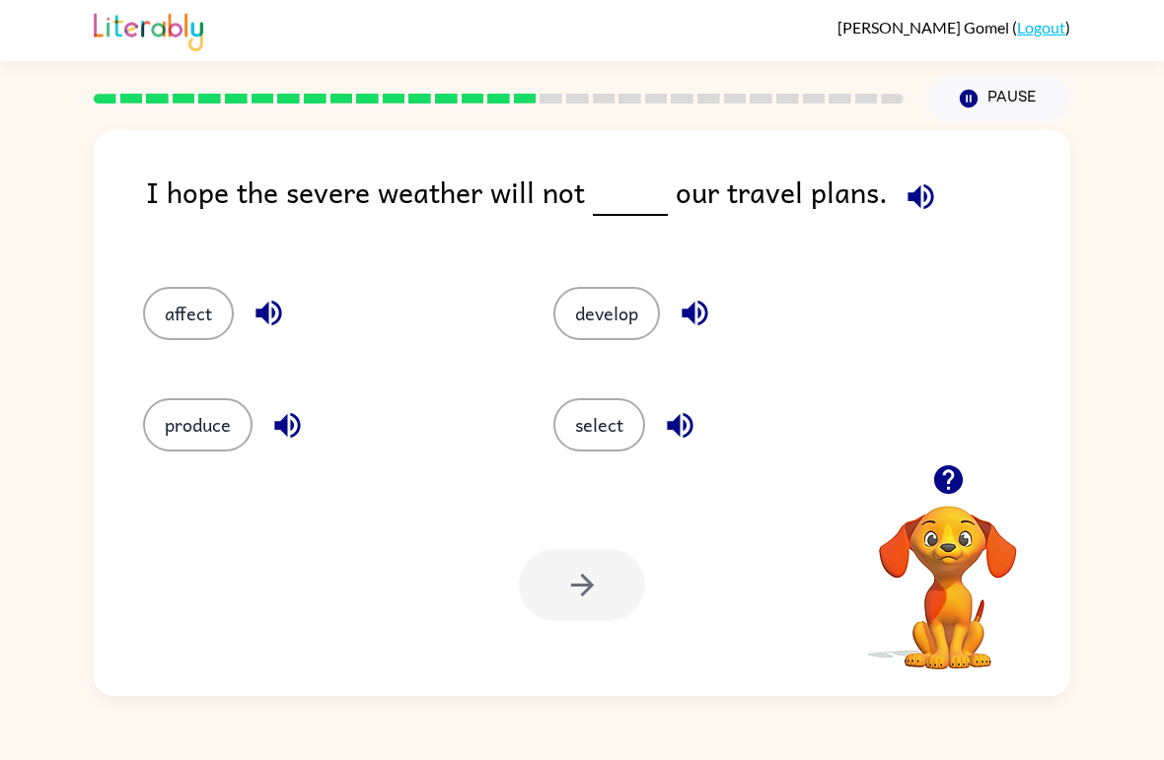
click at [619, 606] on div at bounding box center [582, 585] width 126 height 72
click at [598, 582] on div at bounding box center [582, 585] width 126 height 72
click at [205, 328] on button "affect" at bounding box center [188, 313] width 91 height 53
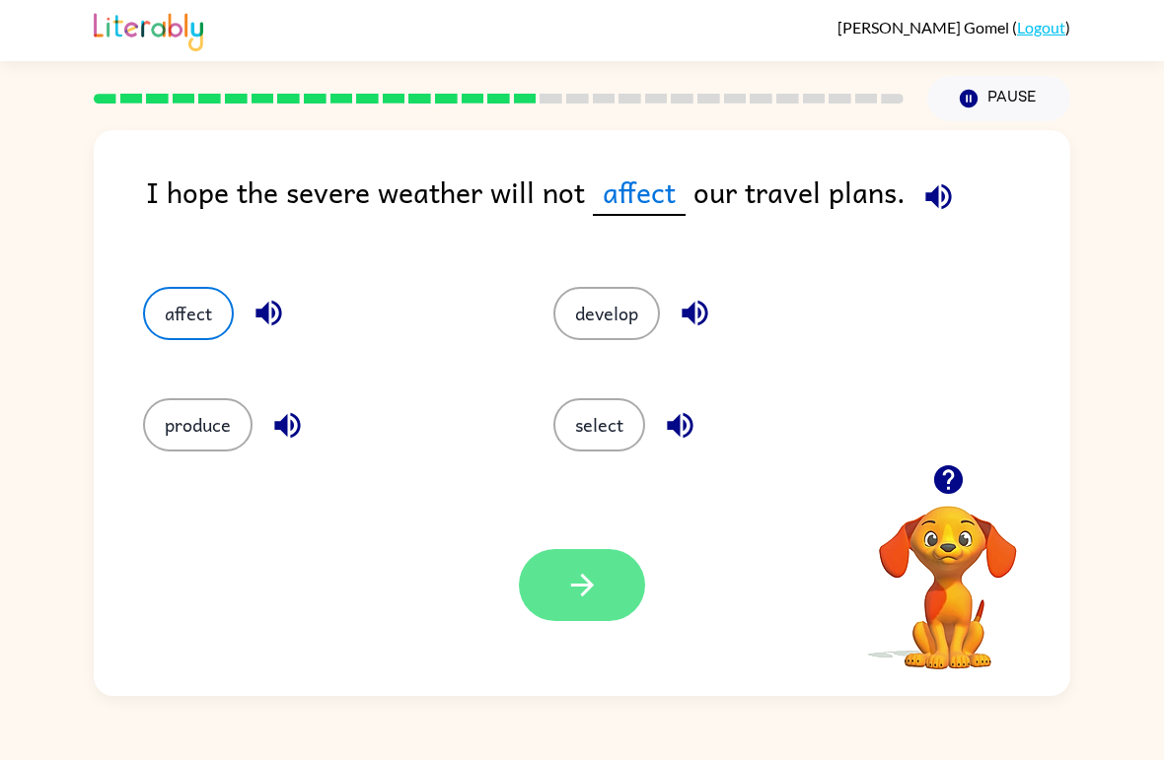
click at [581, 561] on button "button" at bounding box center [582, 585] width 126 height 72
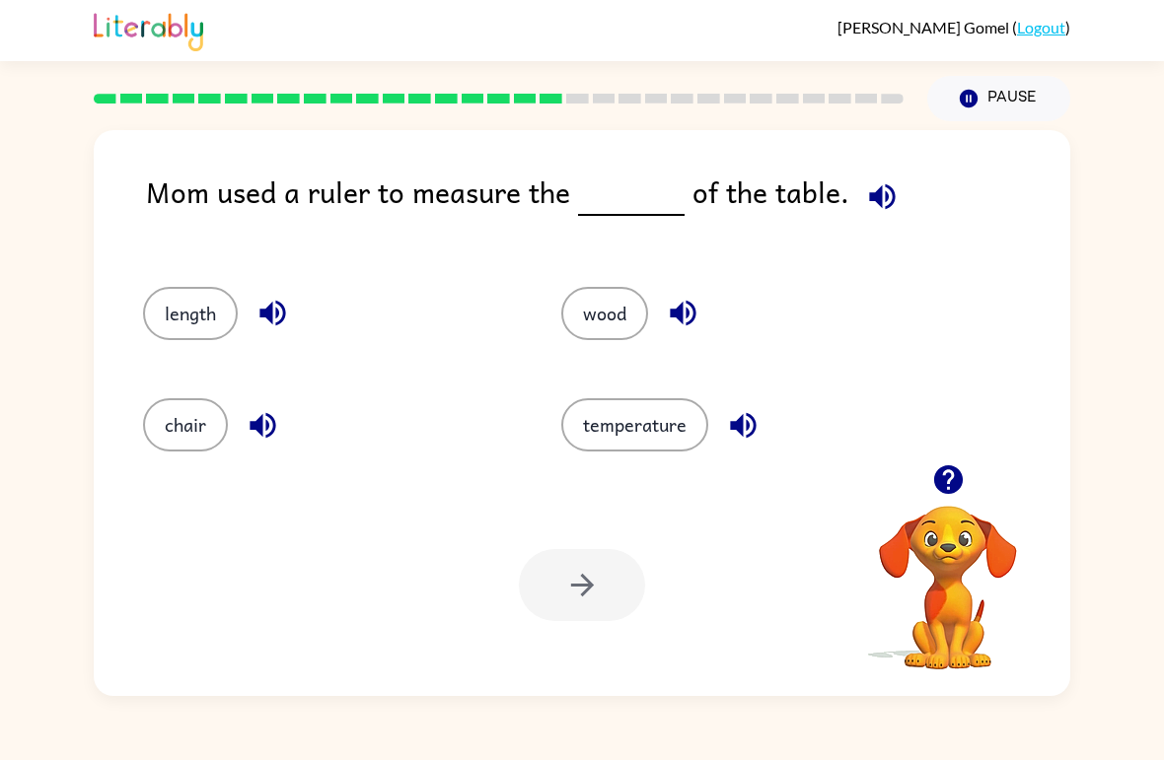
click at [173, 360] on div "length" at bounding box center [315, 305] width 418 height 111
click at [191, 316] on button "length" at bounding box center [190, 313] width 95 height 53
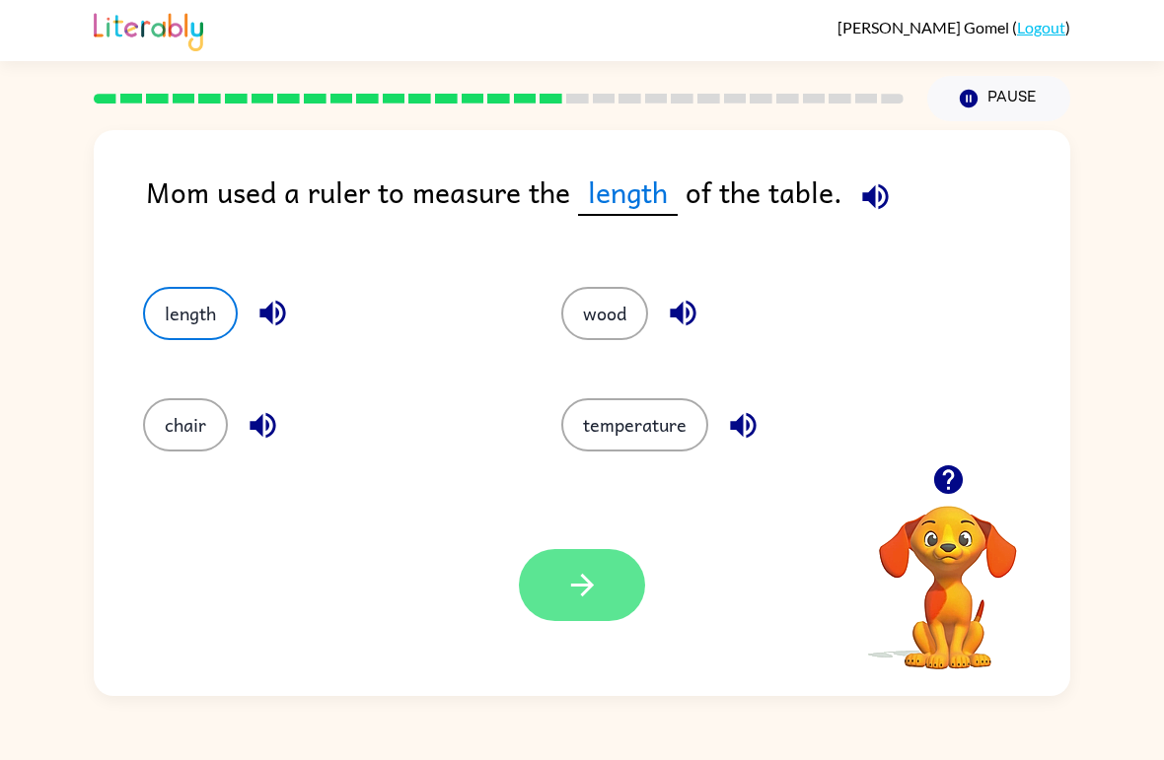
click at [596, 582] on icon "button" at bounding box center [582, 585] width 35 height 35
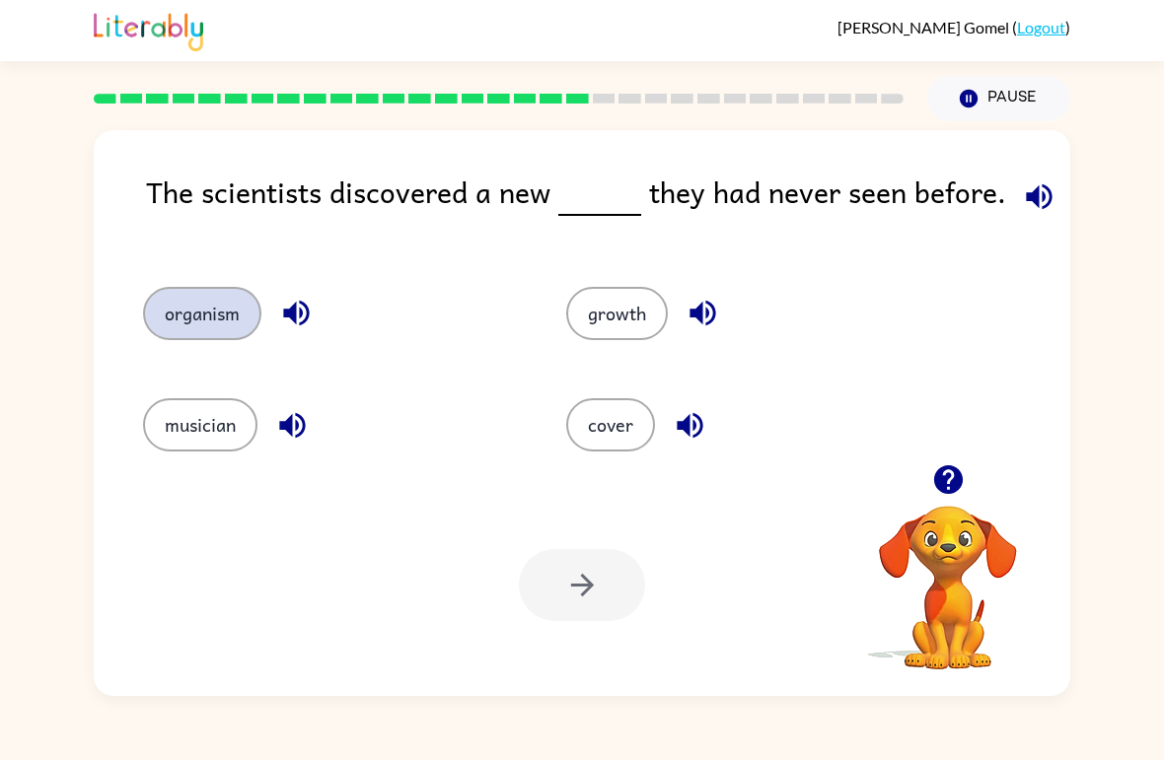
click at [220, 308] on button "organism" at bounding box center [202, 313] width 118 height 53
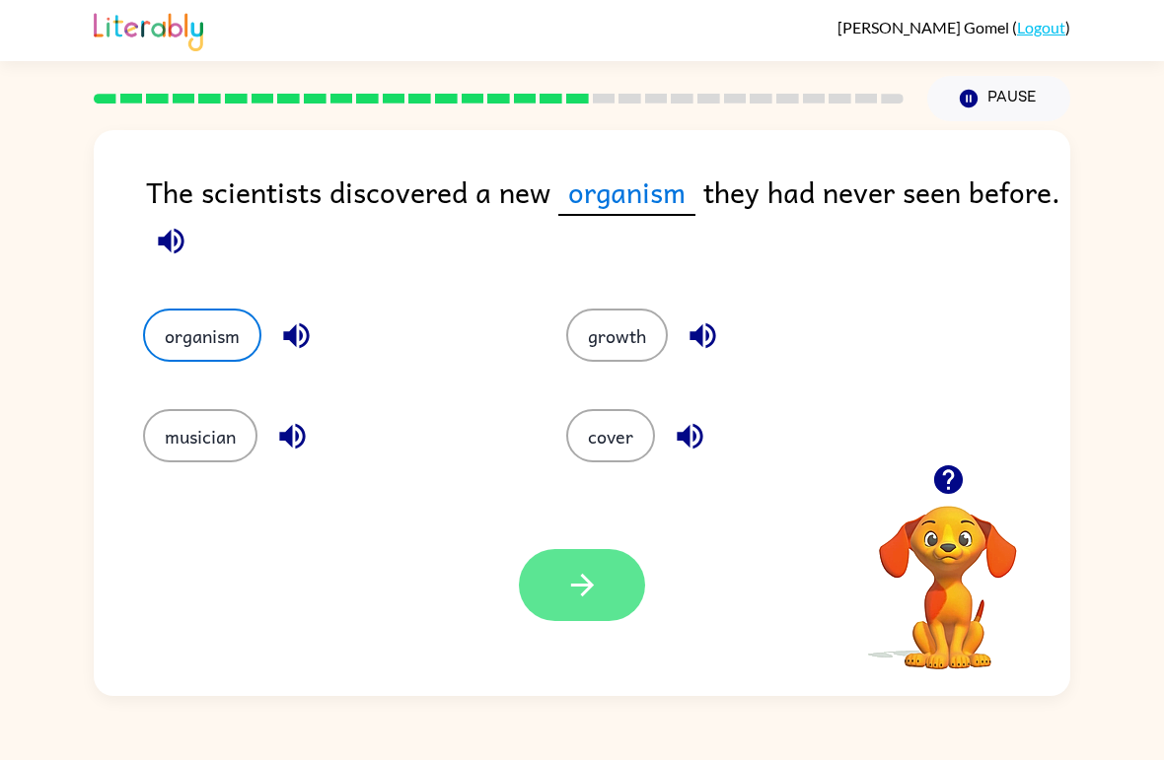
click at [600, 600] on button "button" at bounding box center [582, 585] width 126 height 72
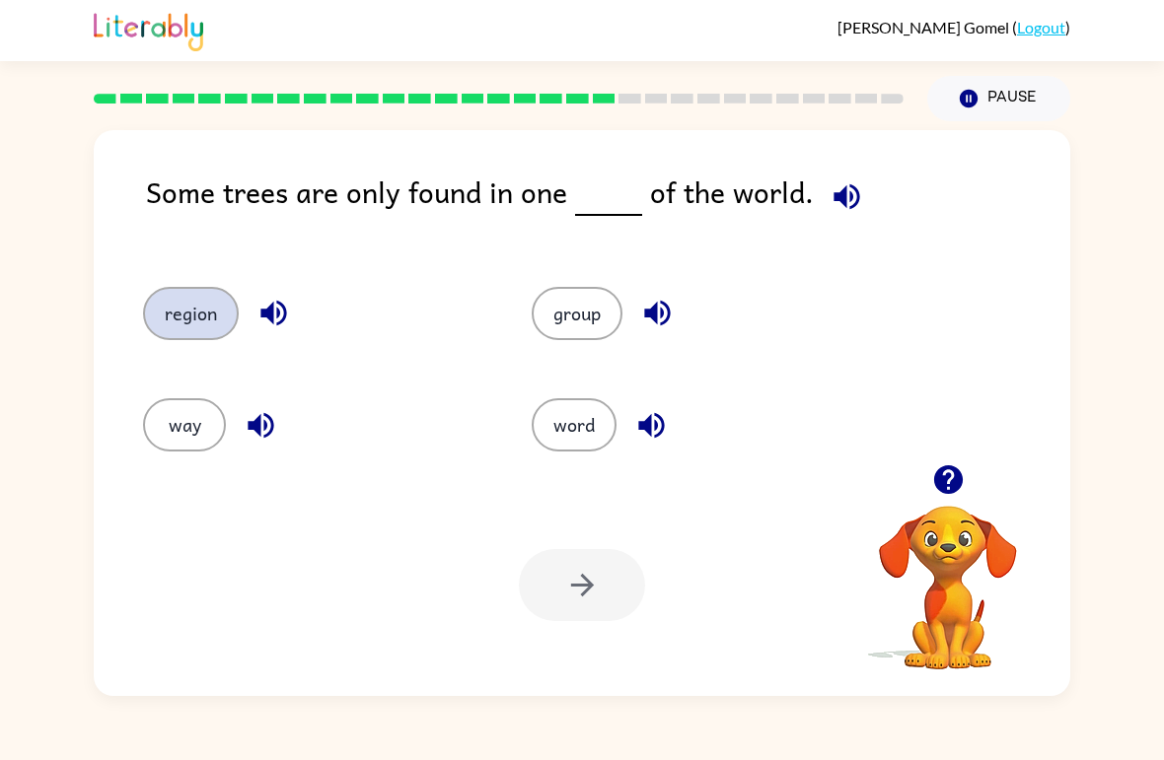
click at [197, 308] on button "region" at bounding box center [191, 313] width 96 height 53
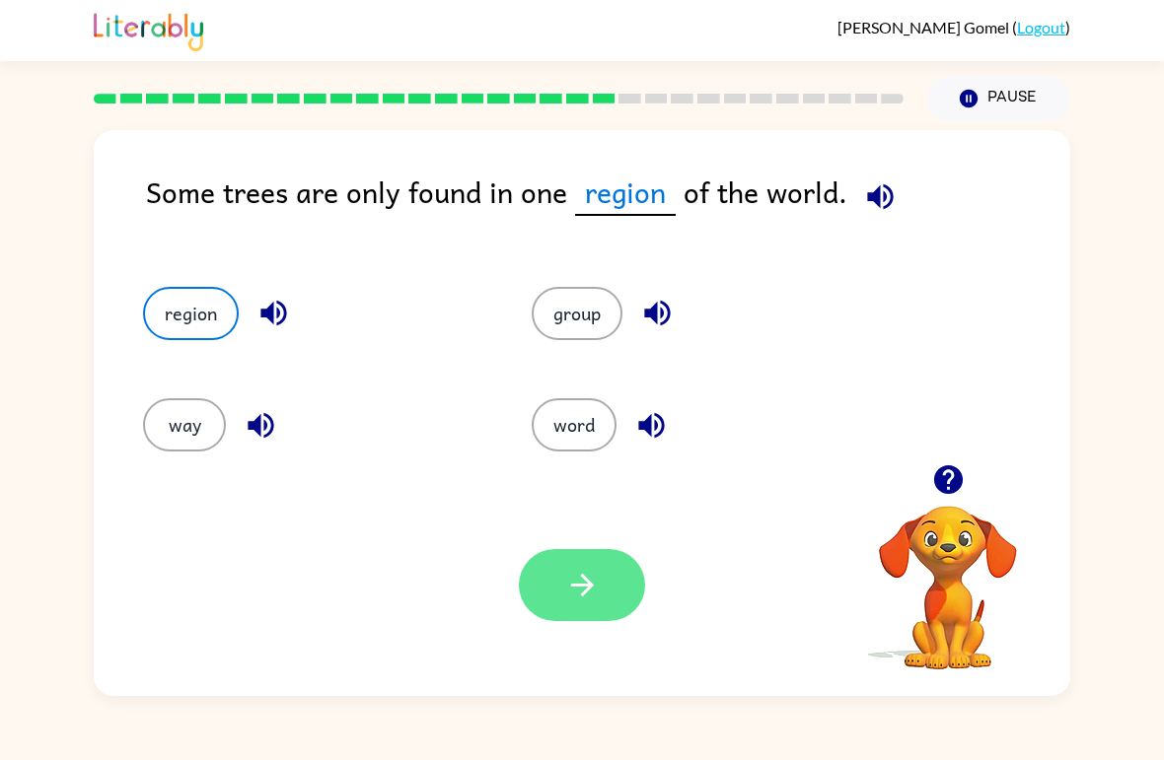
click at [620, 579] on button "button" at bounding box center [582, 585] width 126 height 72
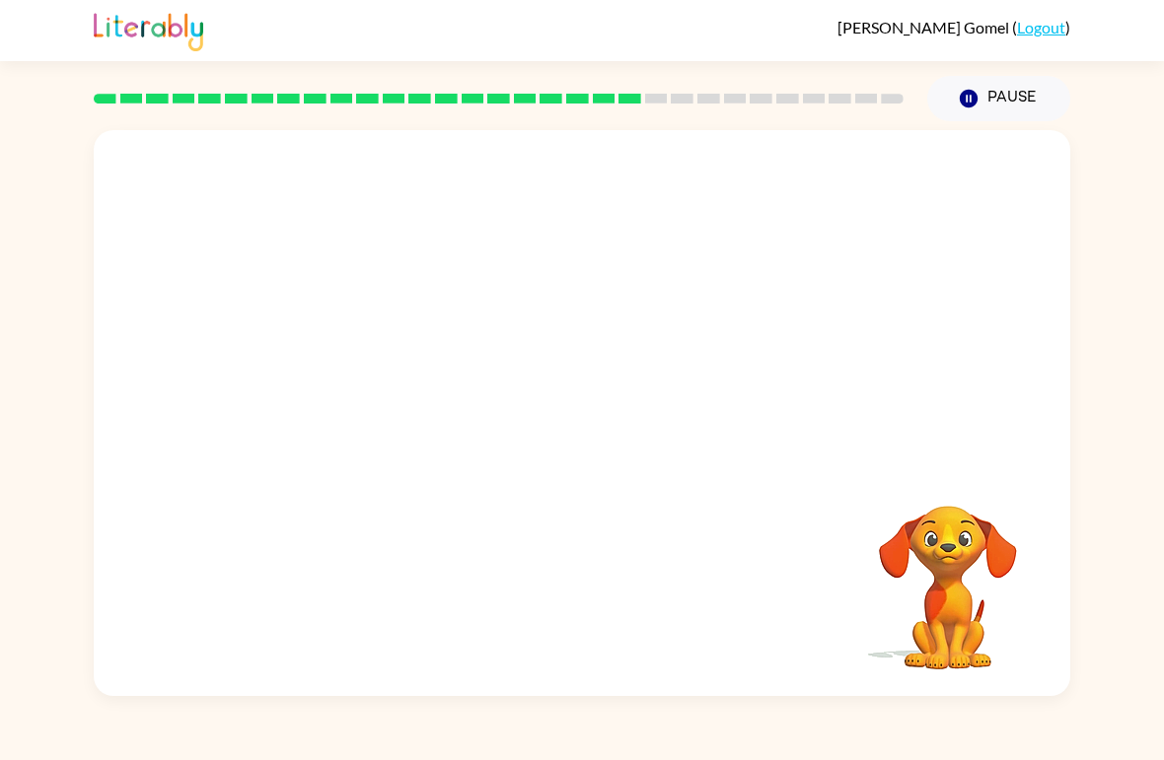
click at [414, 392] on video "Your browser must support playing .mp4 files to use Literably. Please try using…" at bounding box center [582, 297] width 976 height 334
click at [404, 398] on video "Your browser must support playing .mp4 files to use Literably. Please try using…" at bounding box center [582, 297] width 976 height 334
click at [400, 409] on video "Your browser must support playing .mp4 files to use Literably. Please try using…" at bounding box center [582, 297] width 976 height 334
click at [400, 408] on video "Your browser must support playing .mp4 files to use Literably. Please try using…" at bounding box center [582, 297] width 976 height 334
click at [399, 408] on video "Your browser must support playing .mp4 files to use Literably. Please try using…" at bounding box center [582, 297] width 976 height 334
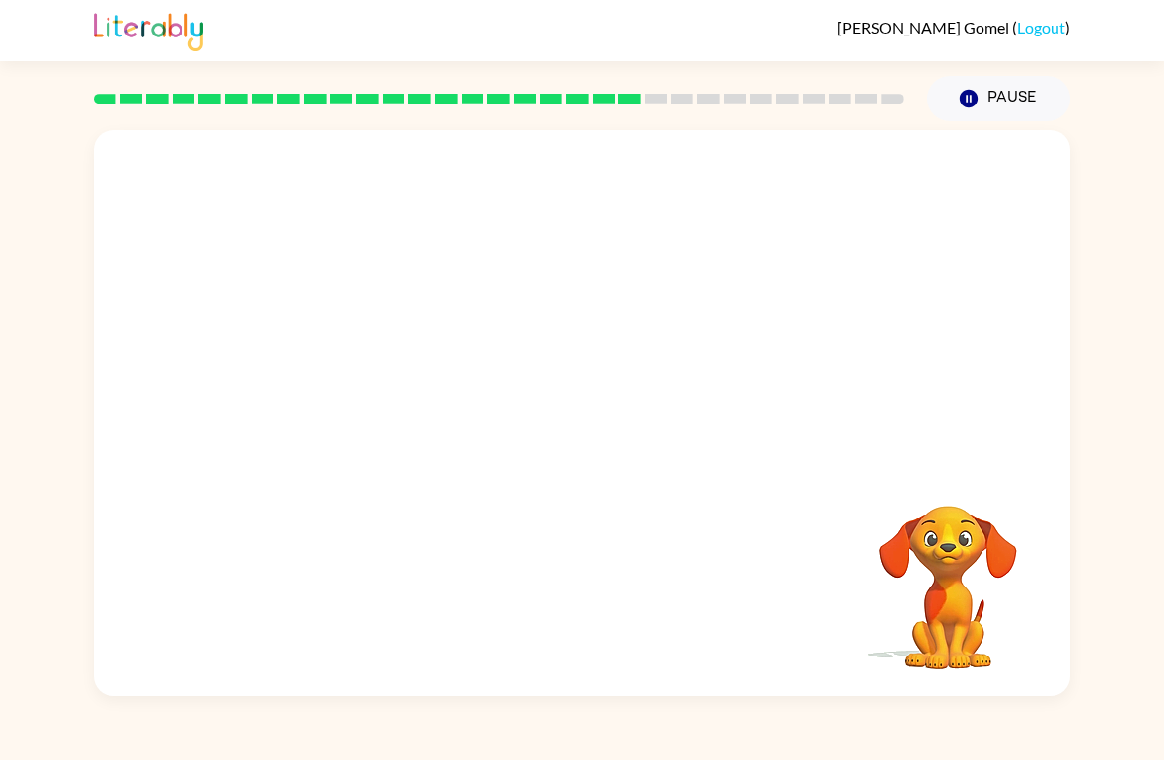
click at [415, 403] on video "Your browser must support playing .mp4 files to use Literably. Please try using…" at bounding box center [582, 297] width 976 height 334
click at [412, 411] on video "Your browser must support playing .mp4 files to use Literably. Please try using…" at bounding box center [582, 297] width 976 height 334
click at [412, 385] on video "Your browser must support playing .mp4 files to use Literably. Please try using…" at bounding box center [582, 297] width 976 height 334
click at [390, 431] on video "Your browser must support playing .mp4 files to use Literably. Please try using…" at bounding box center [582, 297] width 976 height 334
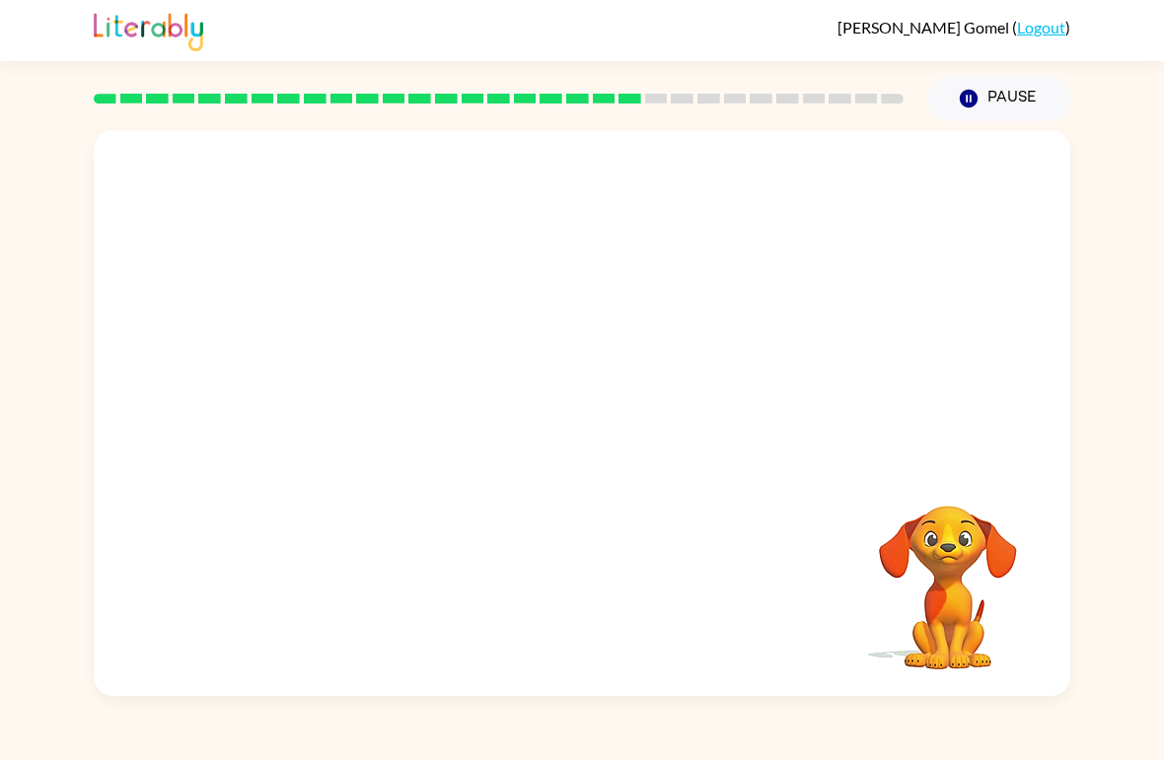
click at [441, 377] on video "Your browser must support playing .mp4 files to use Literably. Please try using…" at bounding box center [582, 297] width 976 height 334
click at [414, 409] on video "Your browser must support playing .mp4 files to use Literably. Please try using…" at bounding box center [582, 297] width 976 height 334
click at [406, 405] on video "Your browser must support playing .mp4 files to use Literably. Please try using…" at bounding box center [582, 297] width 976 height 334
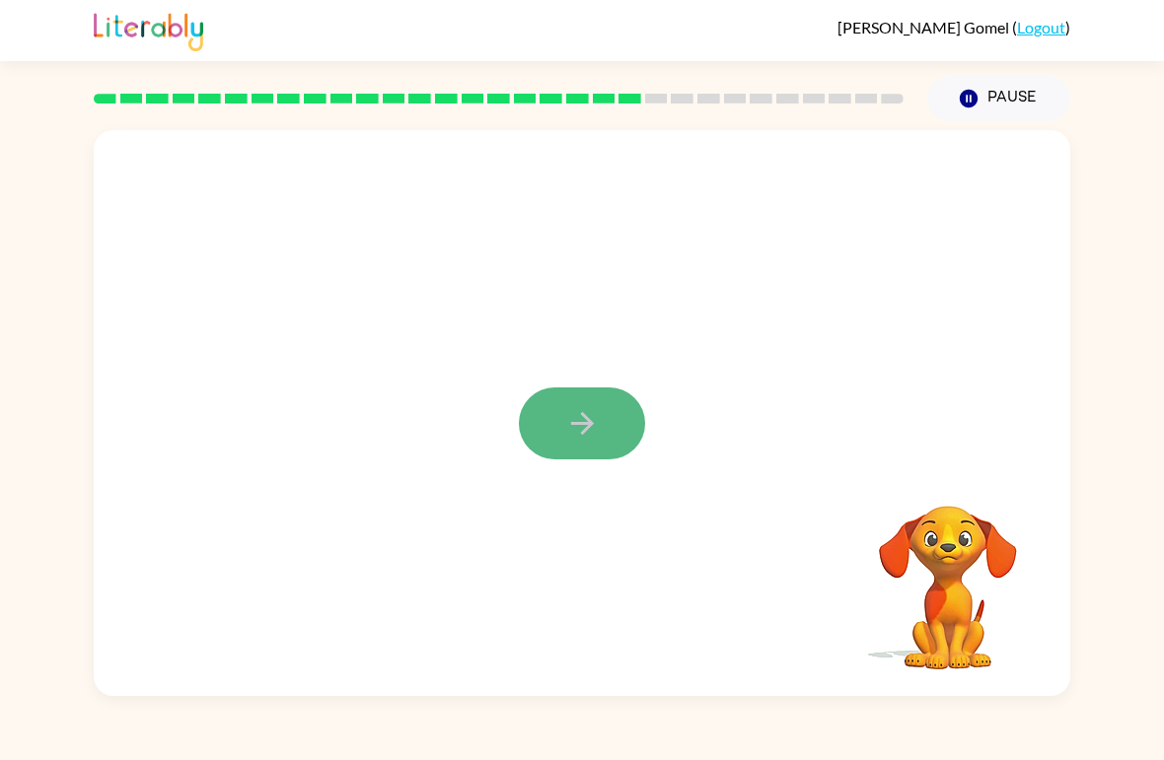
click at [553, 438] on button "button" at bounding box center [582, 424] width 126 height 72
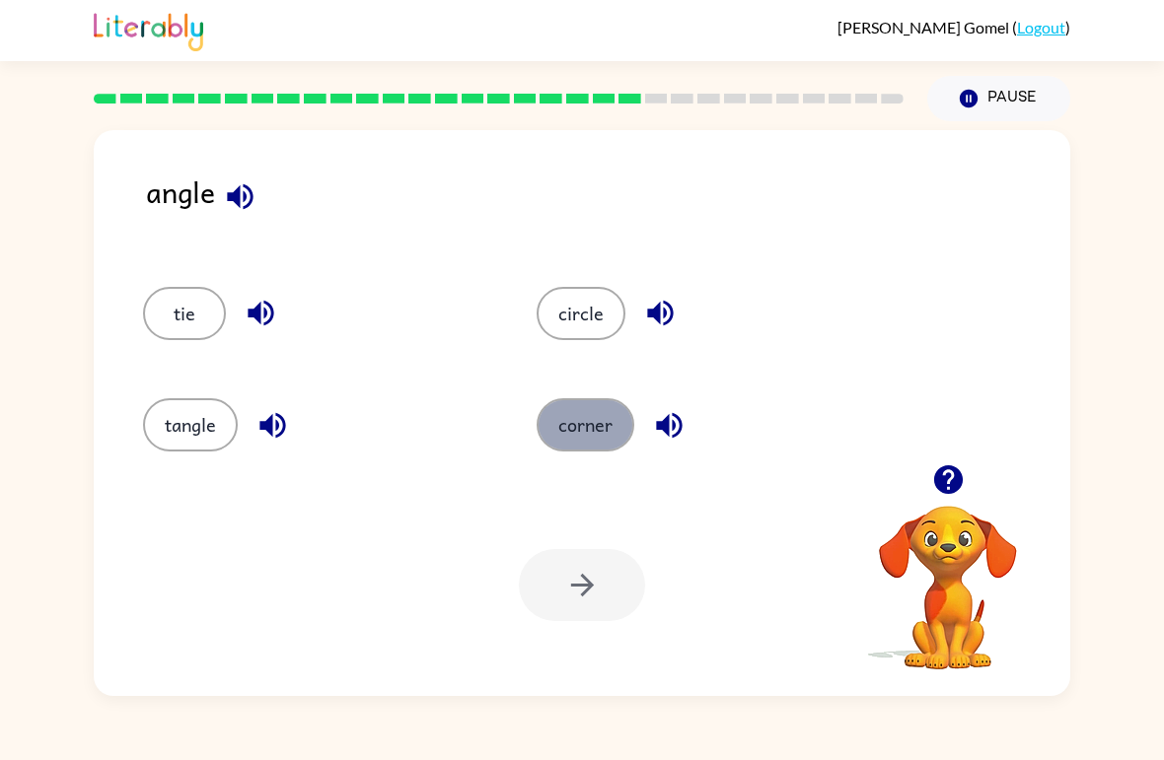
click at [561, 439] on button "corner" at bounding box center [586, 424] width 98 height 53
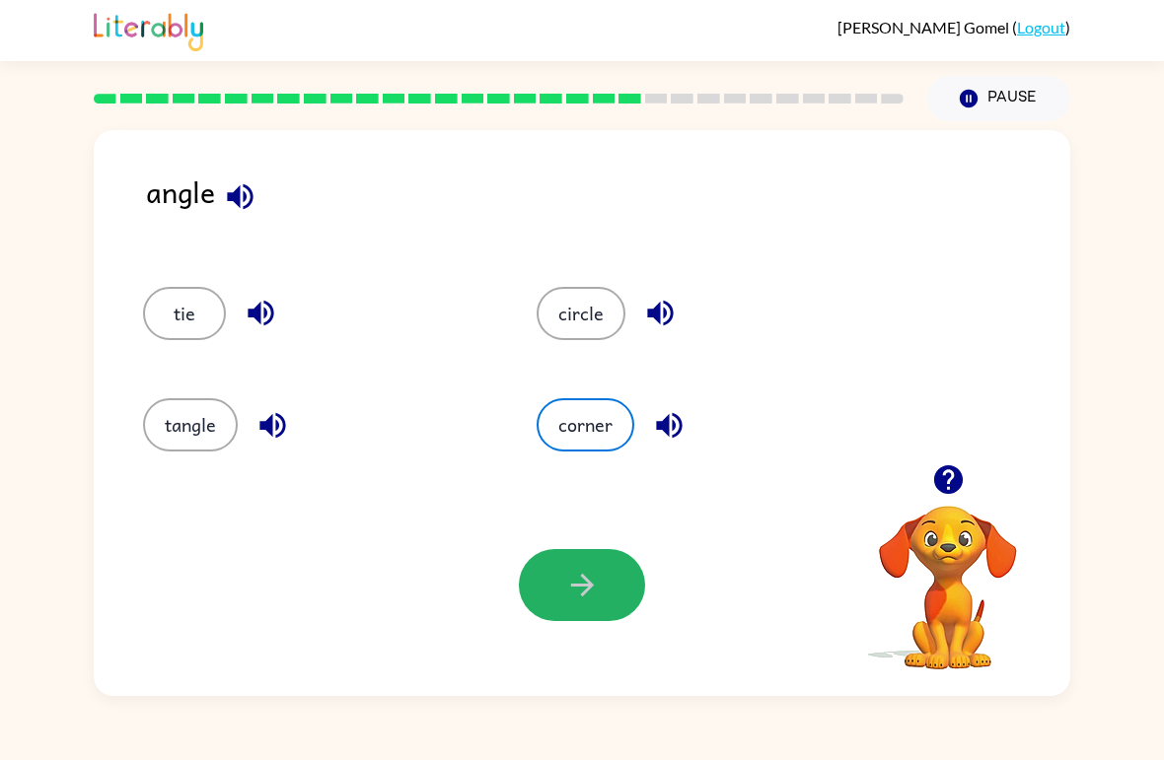
click at [594, 582] on icon "button" at bounding box center [582, 585] width 35 height 35
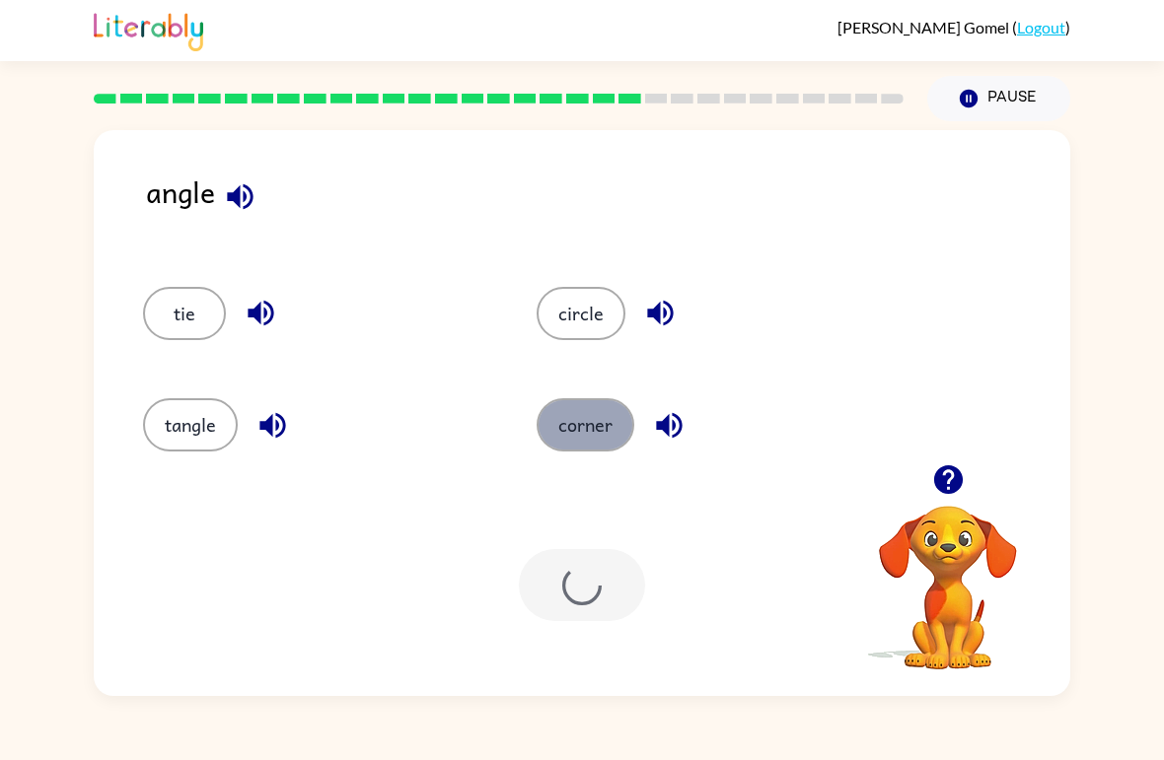
click at [597, 422] on button "corner" at bounding box center [586, 424] width 98 height 53
click at [597, 425] on button "corner" at bounding box center [586, 424] width 98 height 53
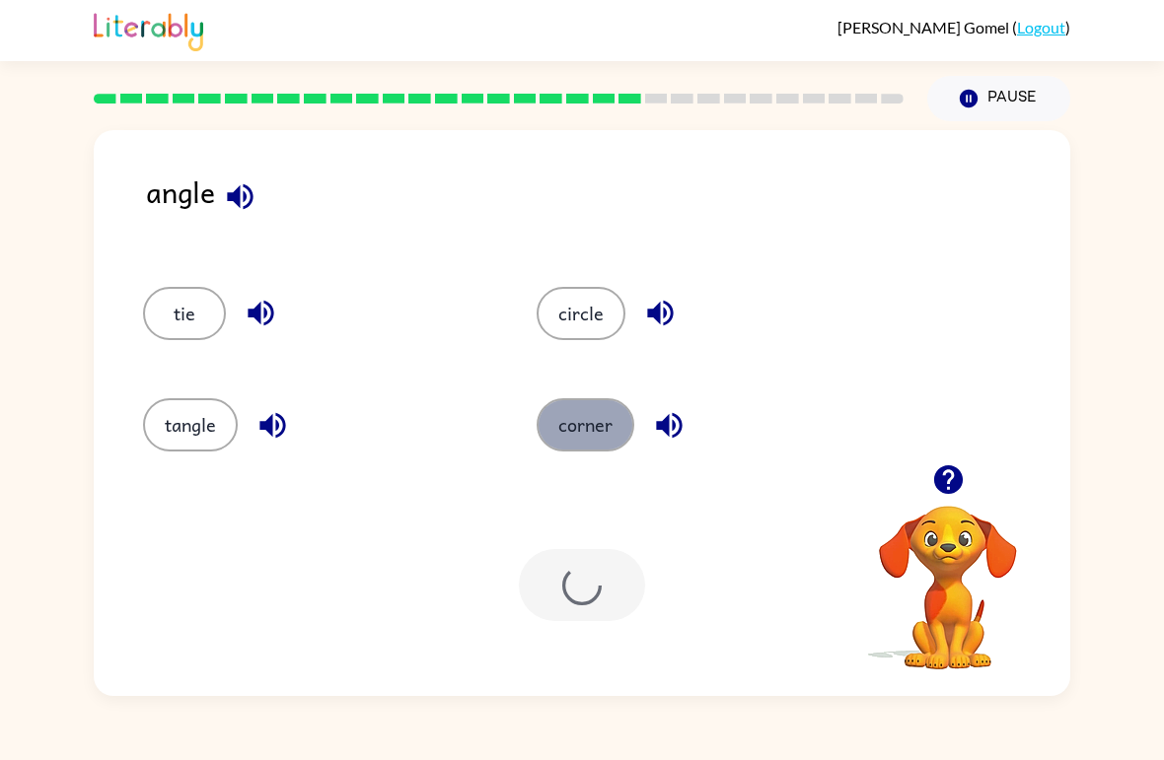
click at [597, 425] on button "corner" at bounding box center [586, 424] width 98 height 53
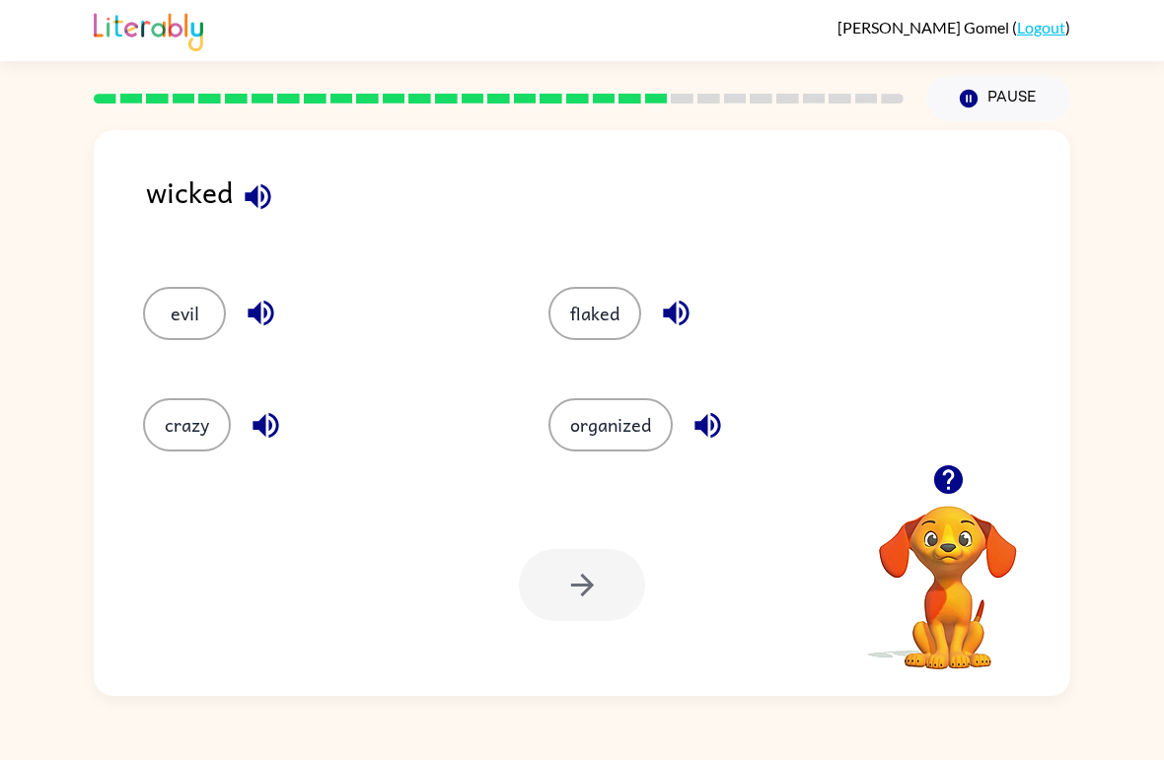
click at [208, 356] on div "evil" at bounding box center [308, 305] width 405 height 111
click at [184, 336] on button "evil" at bounding box center [184, 313] width 83 height 53
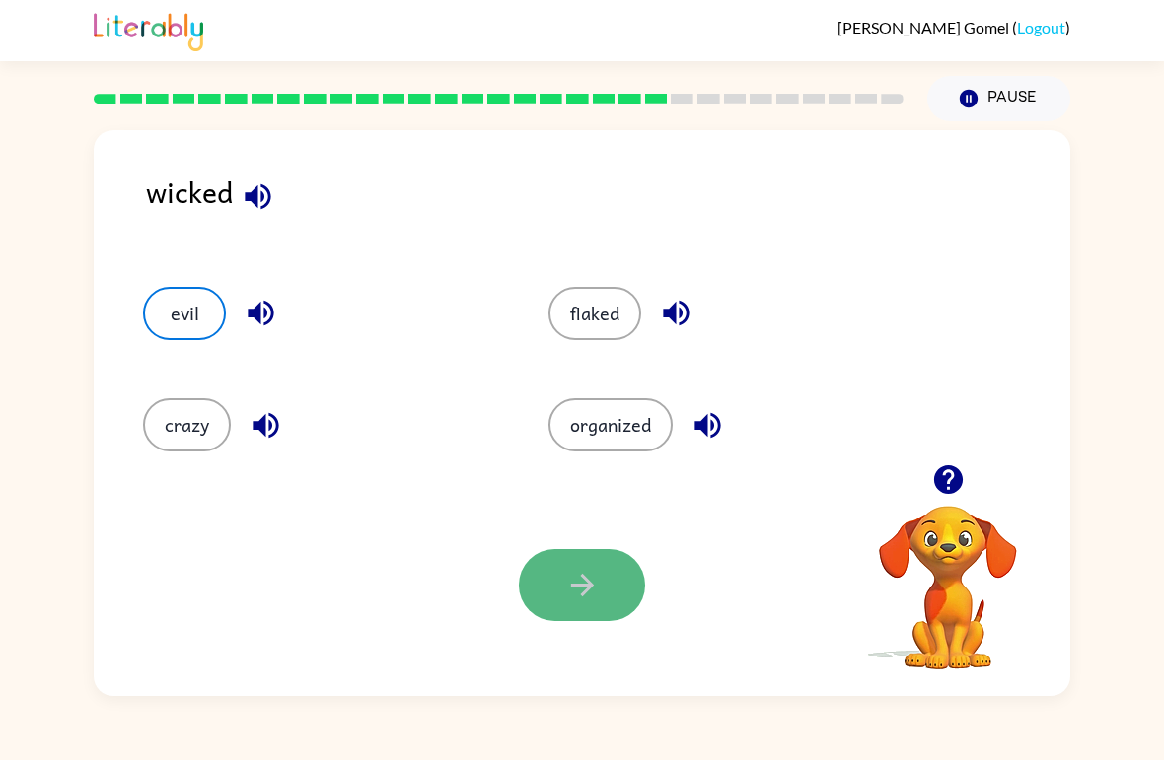
click at [549, 570] on button "button" at bounding box center [582, 585] width 126 height 72
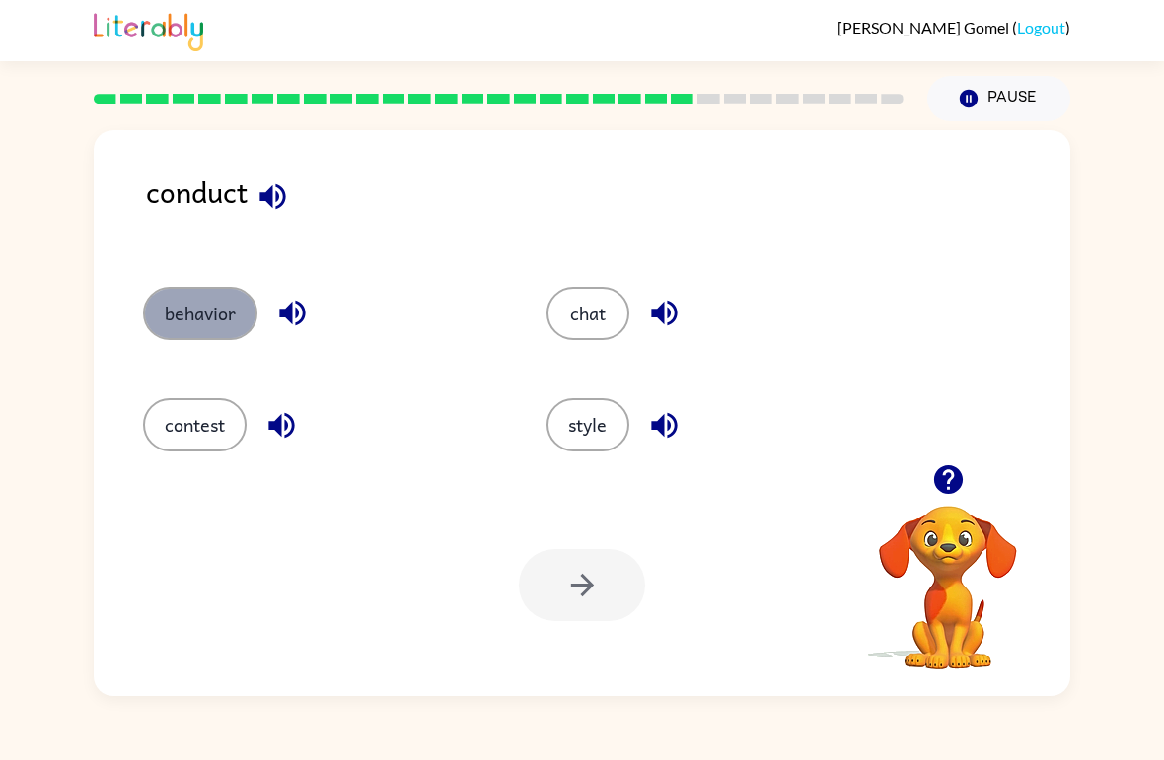
click at [191, 319] on button "behavior" at bounding box center [200, 313] width 114 height 53
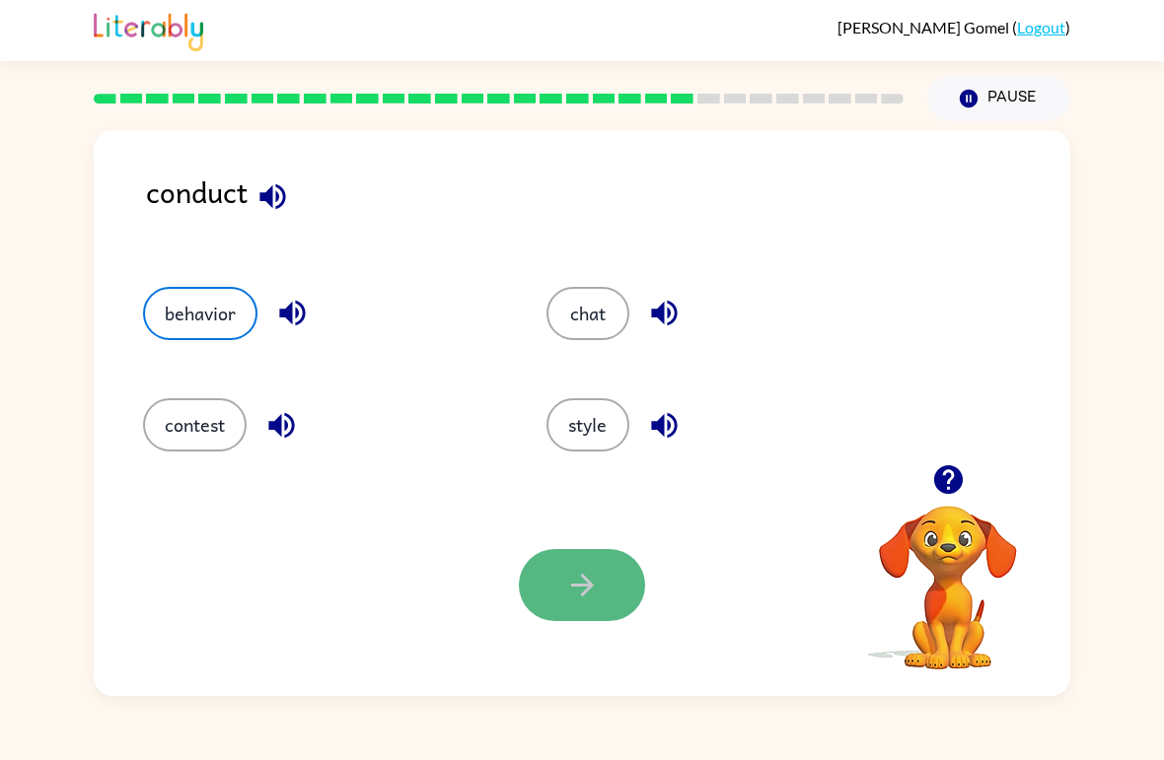
click at [583, 574] on icon "button" at bounding box center [582, 585] width 35 height 35
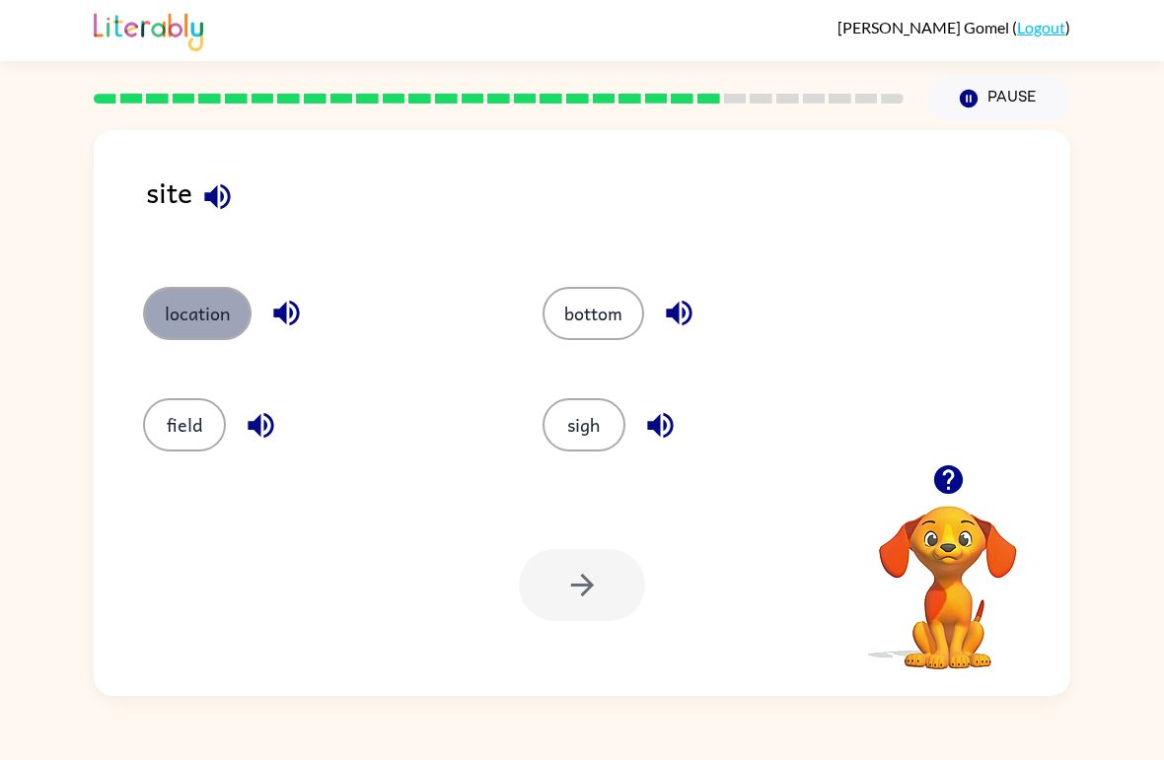
click at [241, 308] on button "location" at bounding box center [197, 313] width 108 height 53
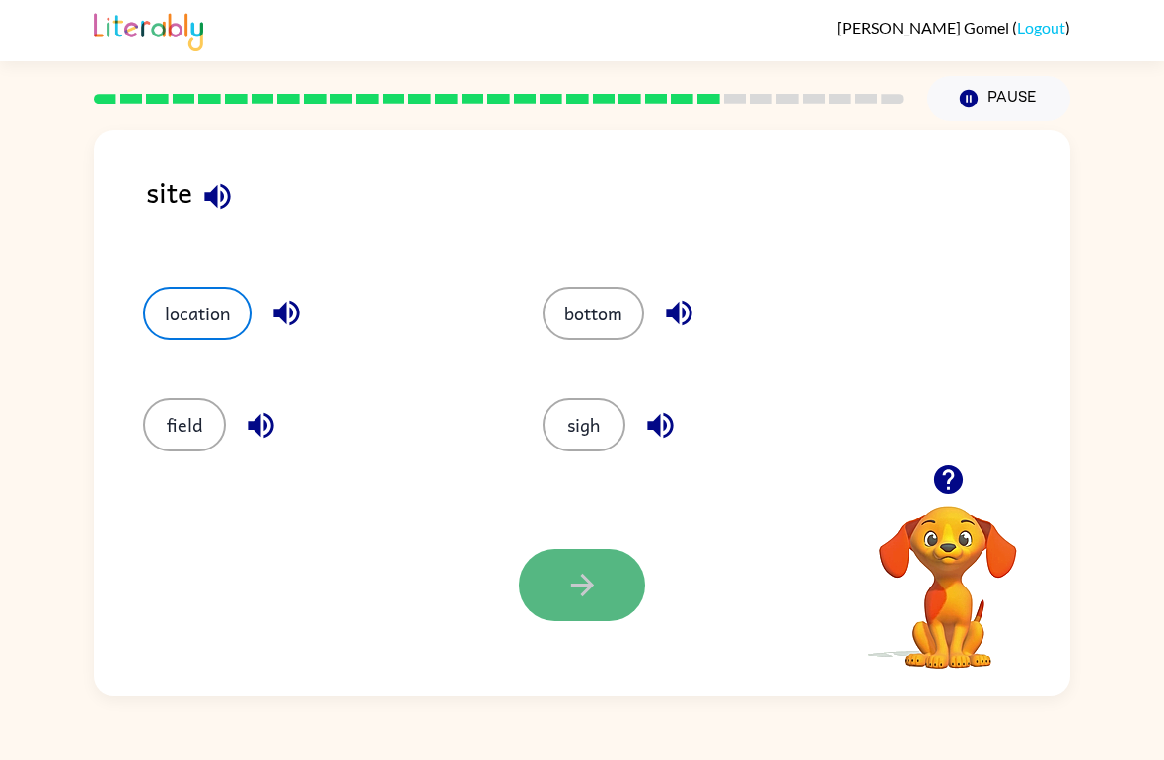
click at [628, 614] on button "button" at bounding box center [582, 585] width 126 height 72
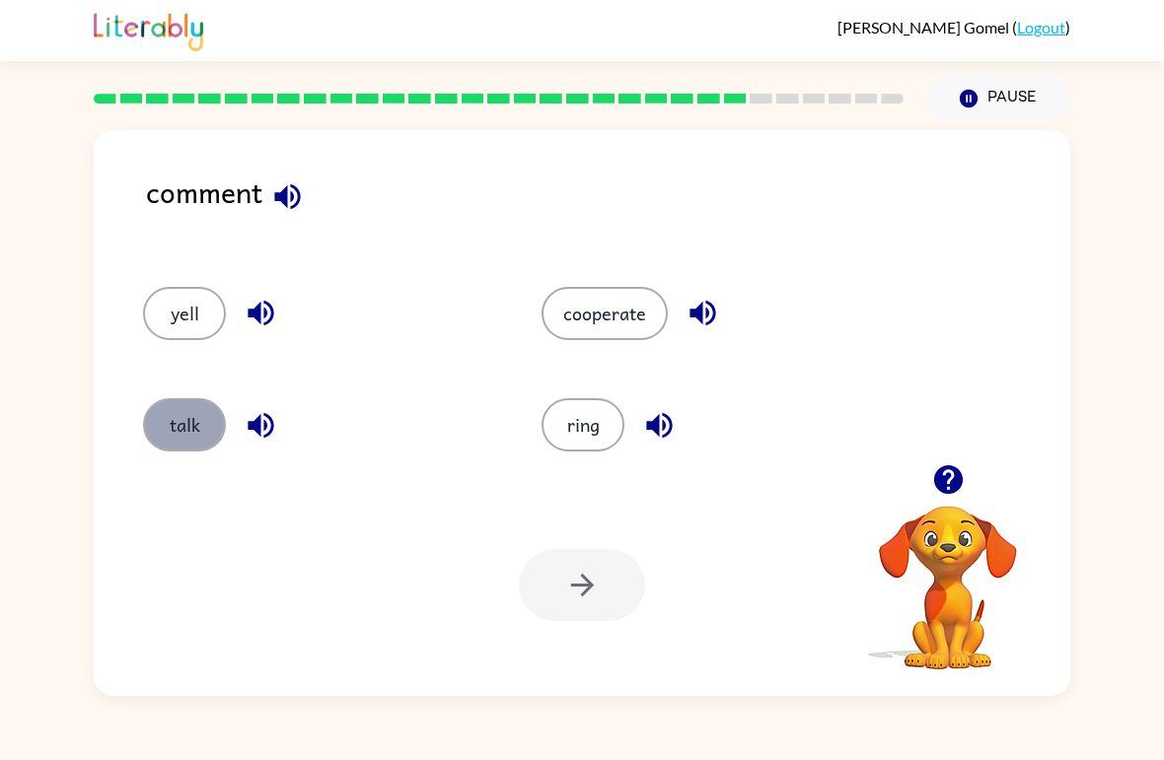
click at [160, 449] on button "talk" at bounding box center [184, 424] width 83 height 53
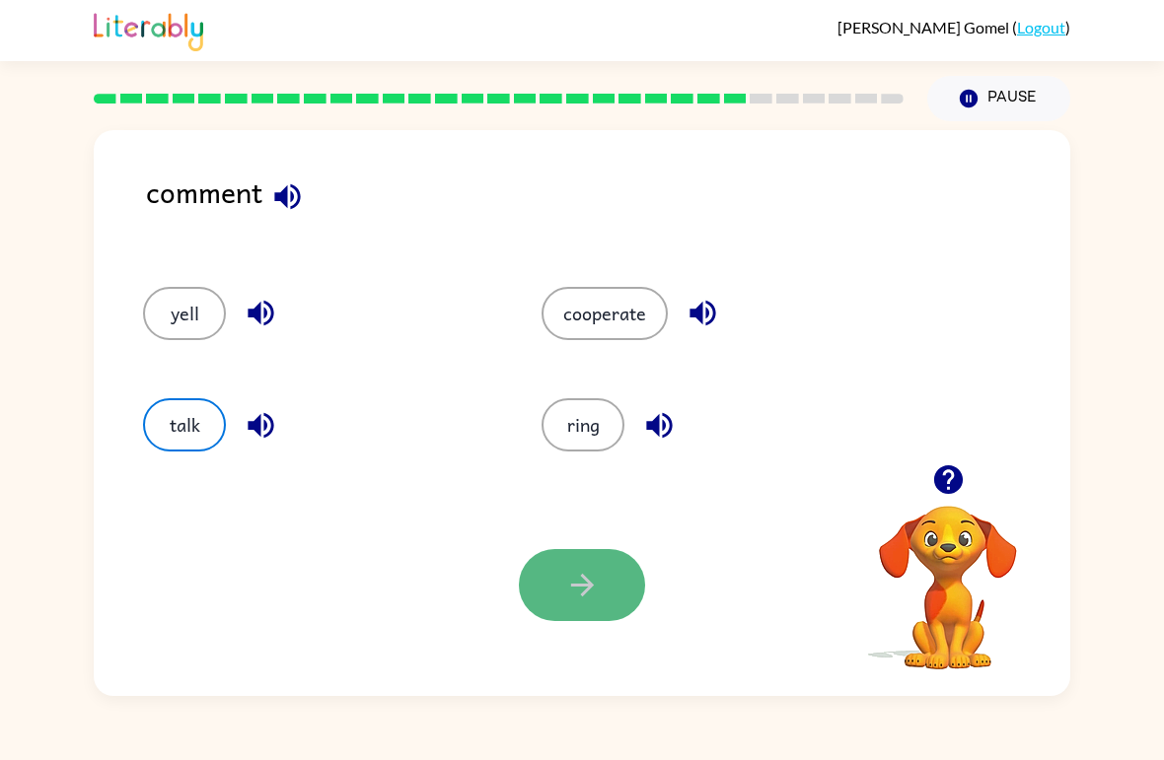
click at [562, 594] on button "button" at bounding box center [582, 585] width 126 height 72
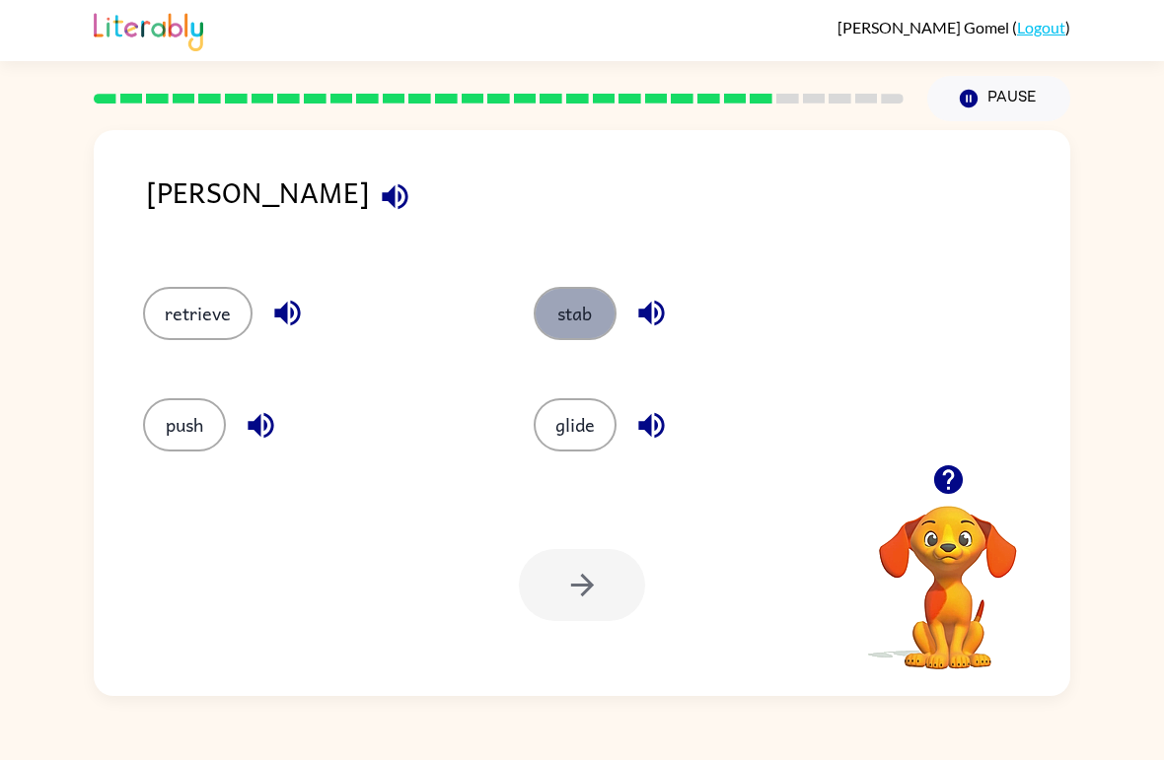
click at [575, 295] on button "stab" at bounding box center [575, 313] width 83 height 53
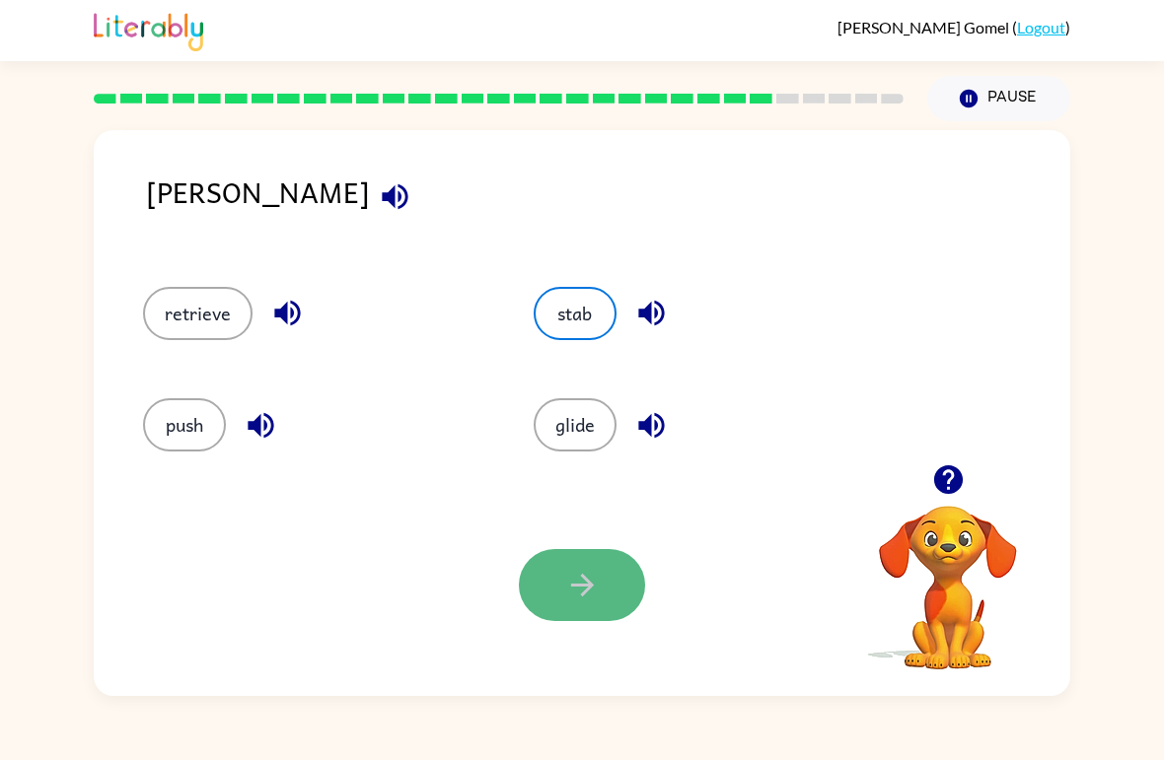
click at [596, 600] on icon "button" at bounding box center [582, 585] width 35 height 35
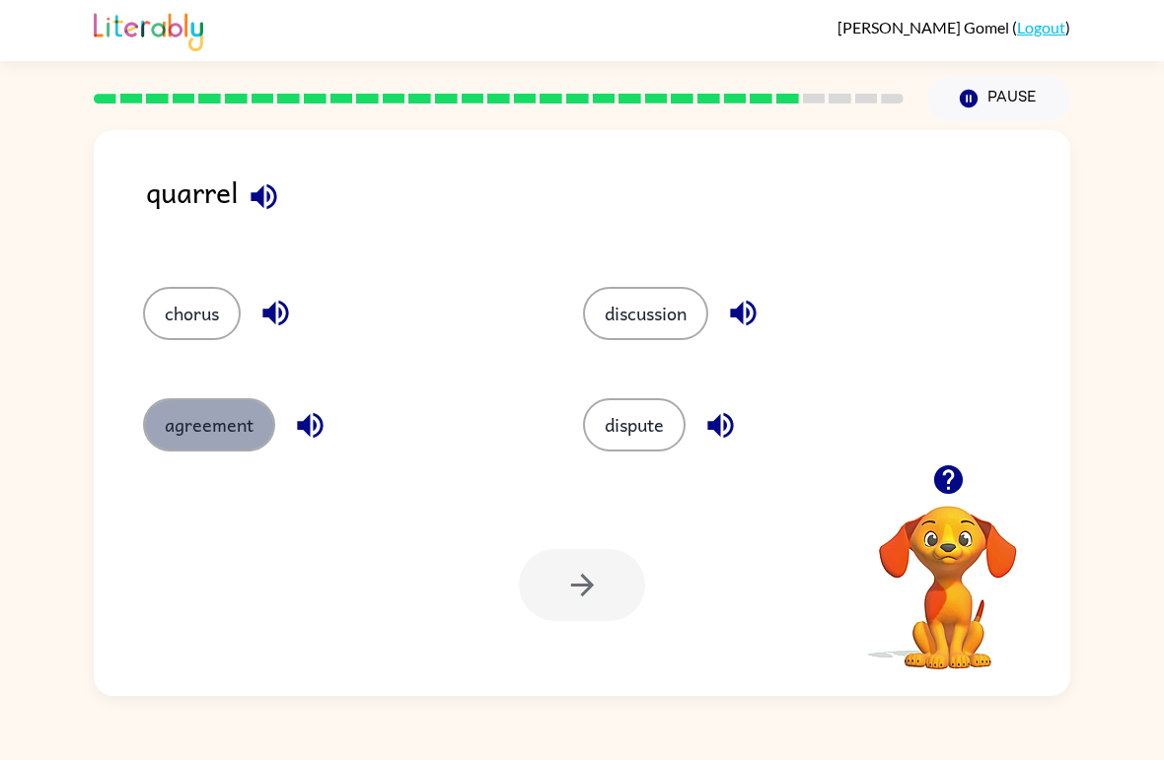
click at [207, 420] on button "agreement" at bounding box center [209, 424] width 132 height 53
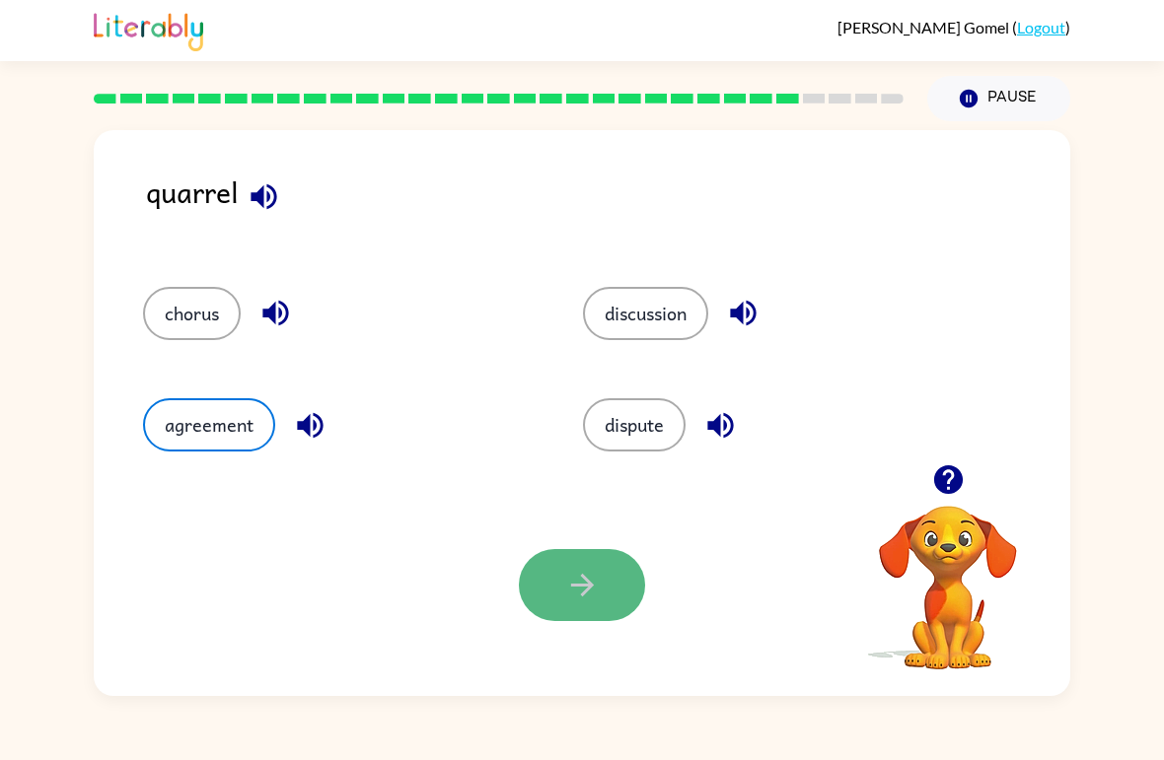
click at [535, 598] on button "button" at bounding box center [582, 585] width 126 height 72
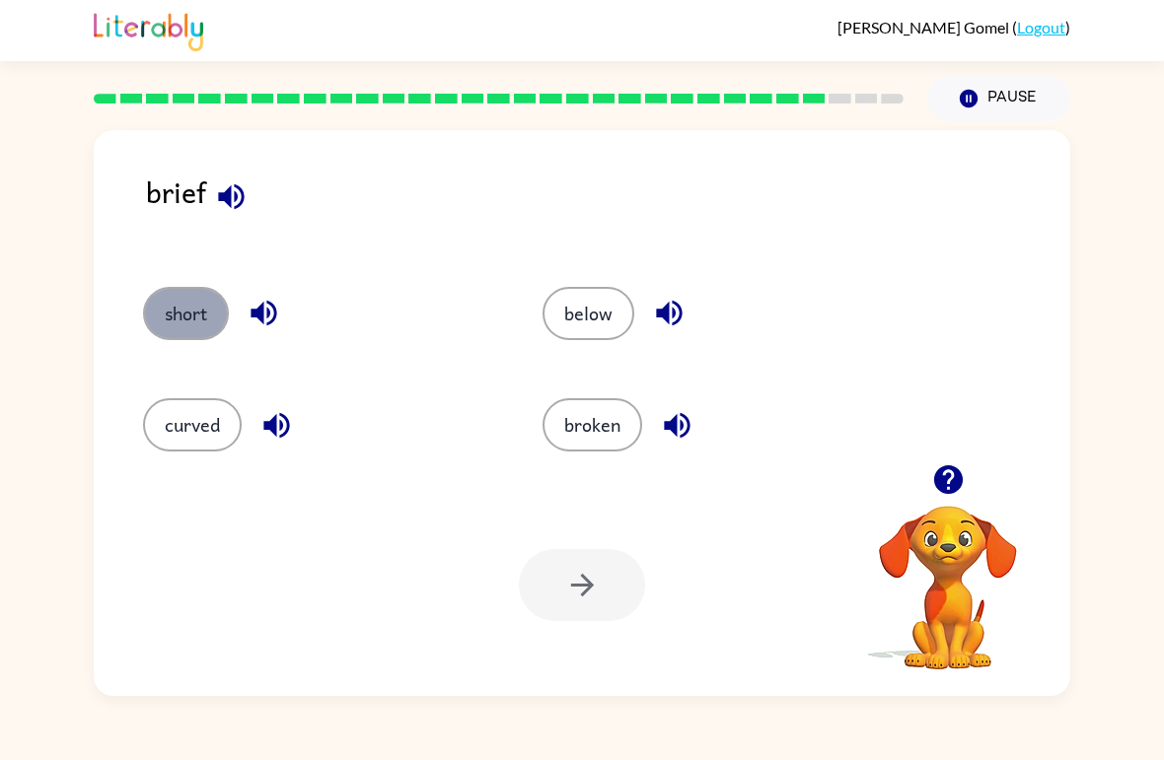
click at [187, 332] on button "short" at bounding box center [186, 313] width 86 height 53
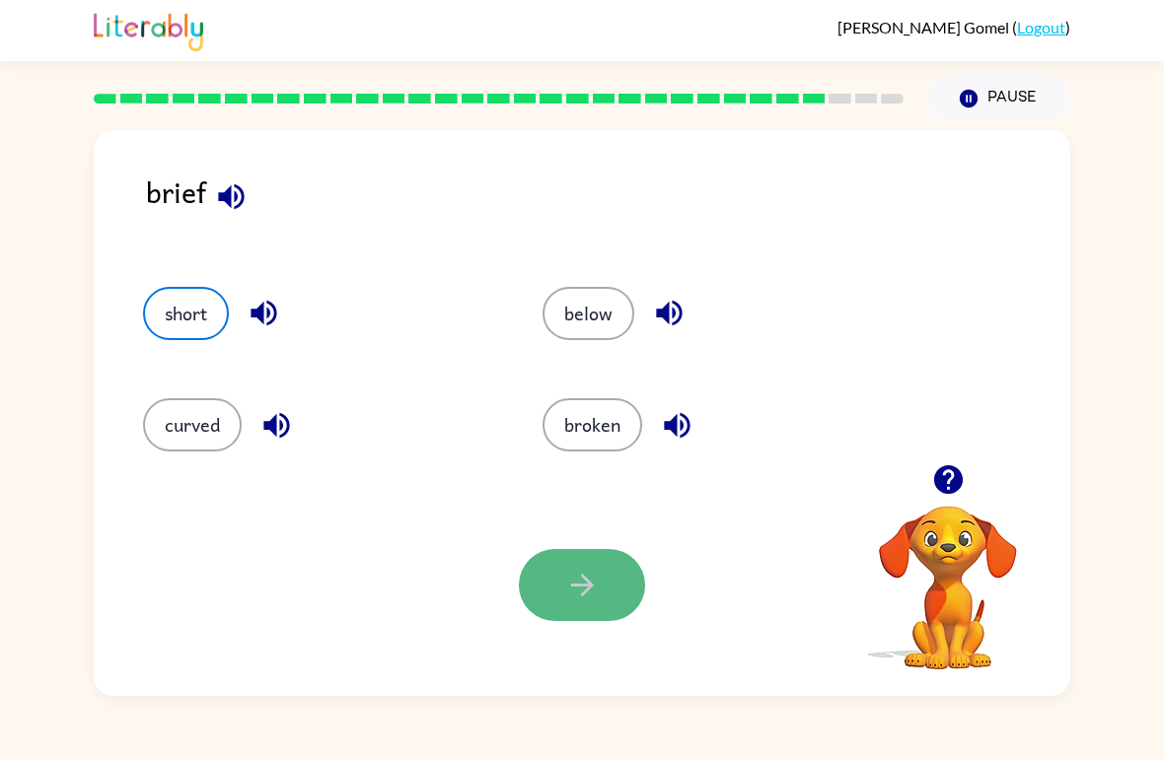
click at [569, 607] on button "button" at bounding box center [582, 585] width 126 height 72
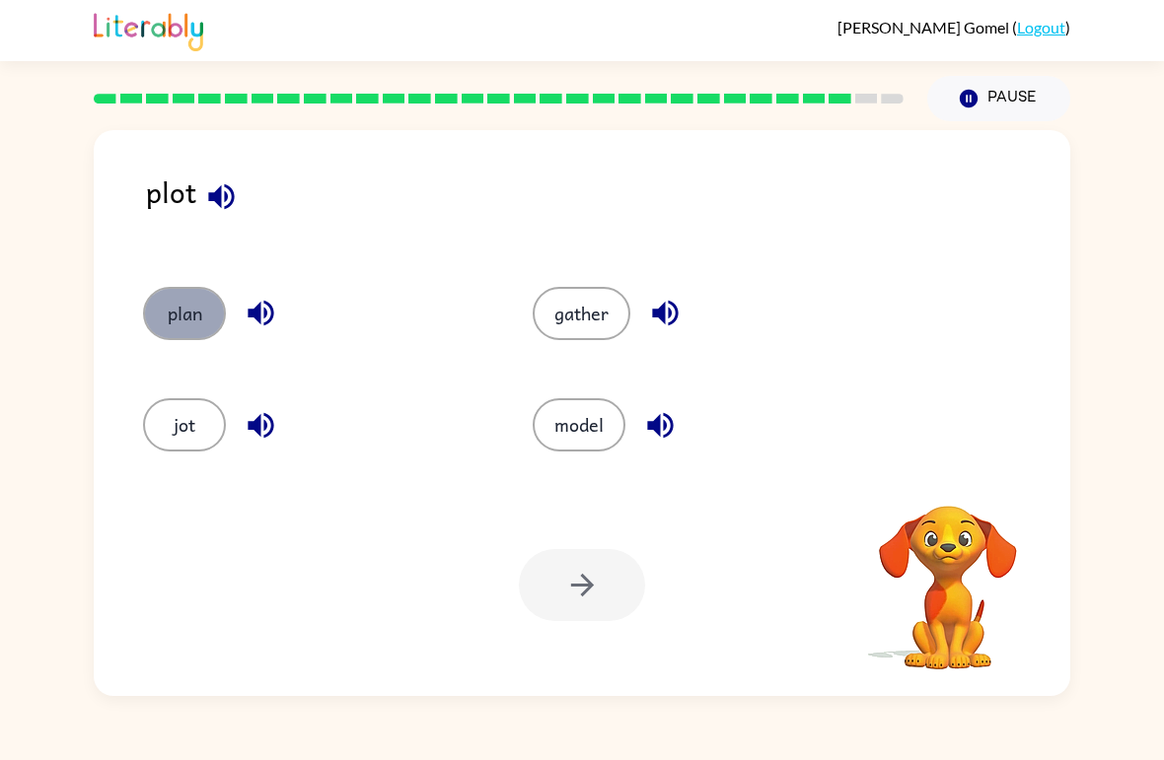
click at [179, 321] on button "plan" at bounding box center [184, 313] width 83 height 53
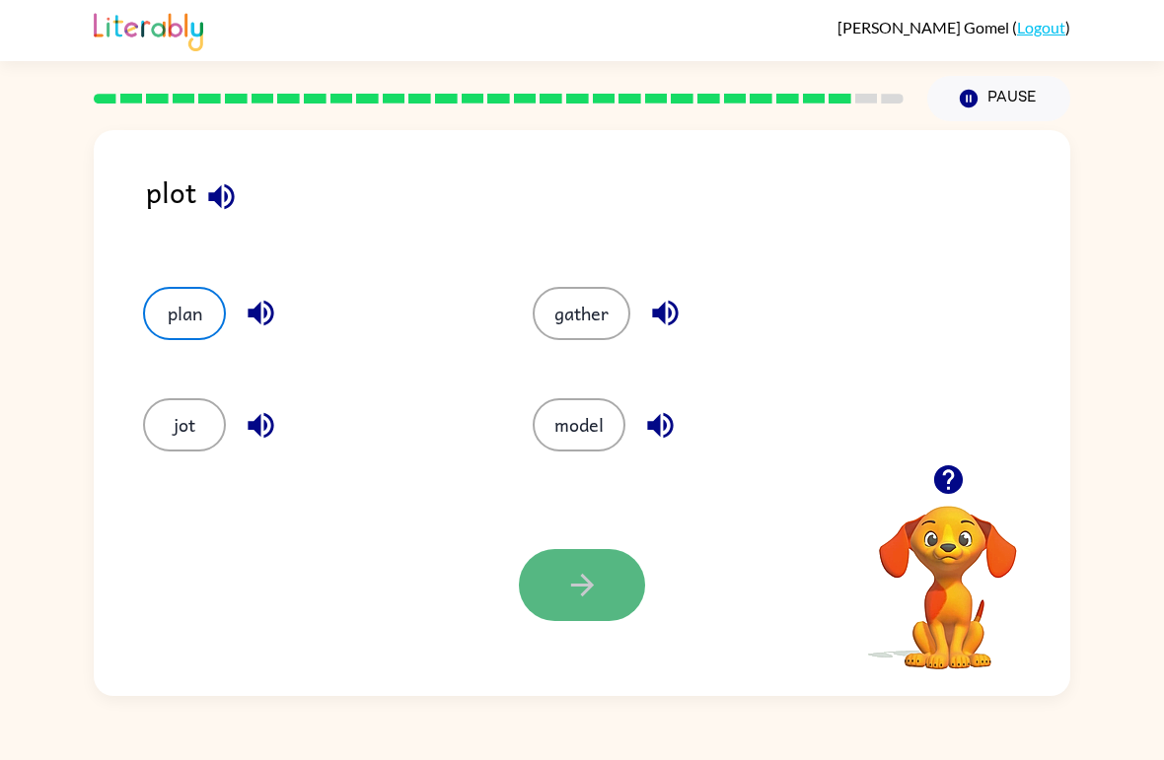
click at [561, 567] on button "button" at bounding box center [582, 585] width 126 height 72
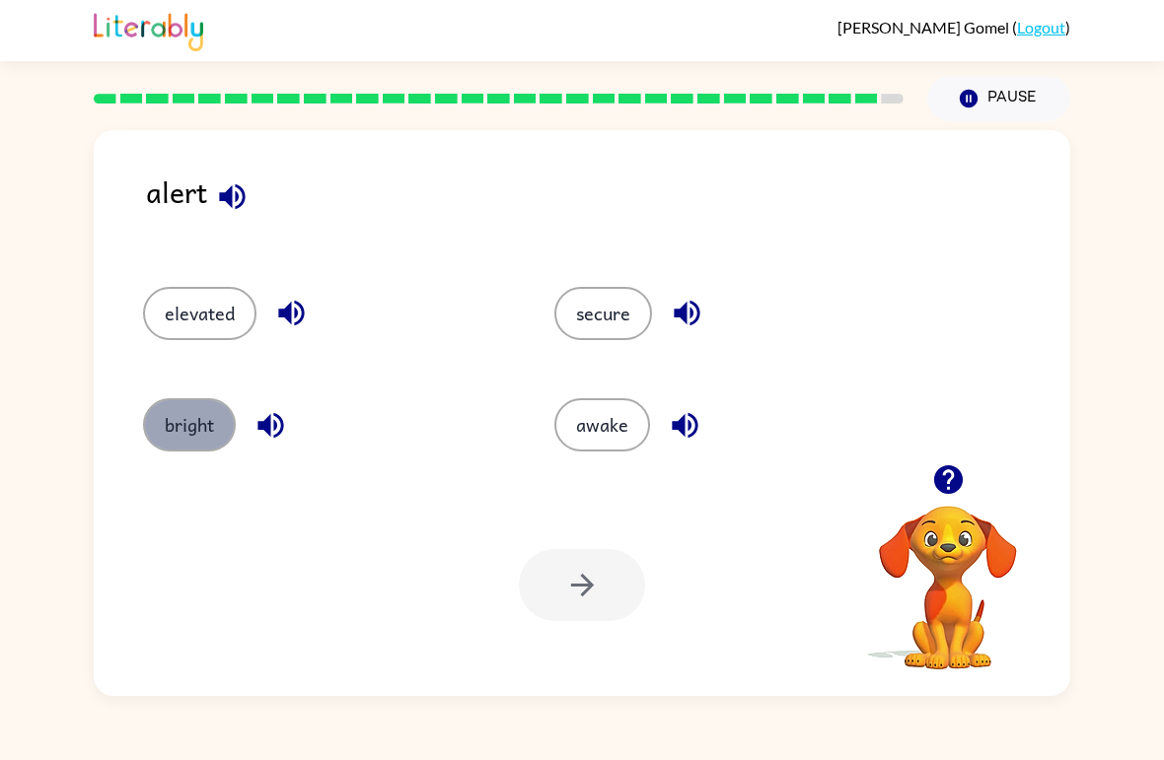
click at [177, 447] on button "bright" at bounding box center [189, 424] width 93 height 53
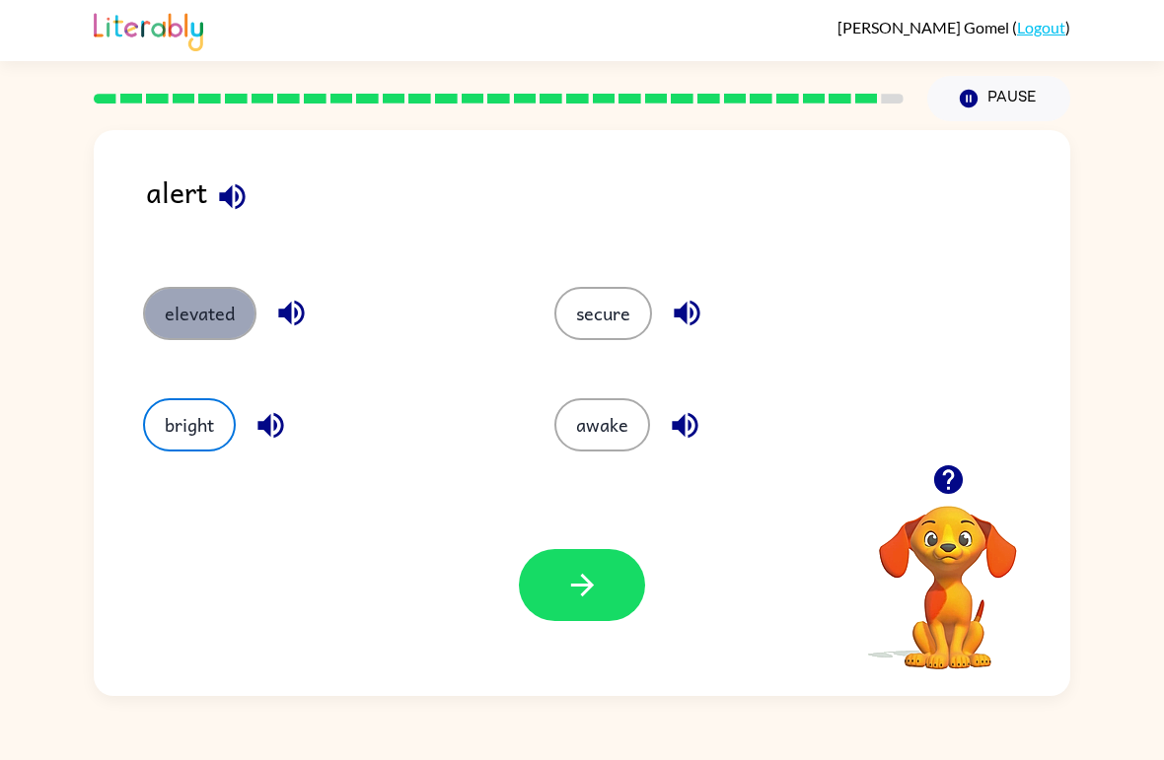
click at [195, 315] on button "elevated" at bounding box center [199, 313] width 113 height 53
click at [609, 624] on div "Your browser must support playing .mp4 files to use Literably. Please try using…" at bounding box center [582, 585] width 976 height 222
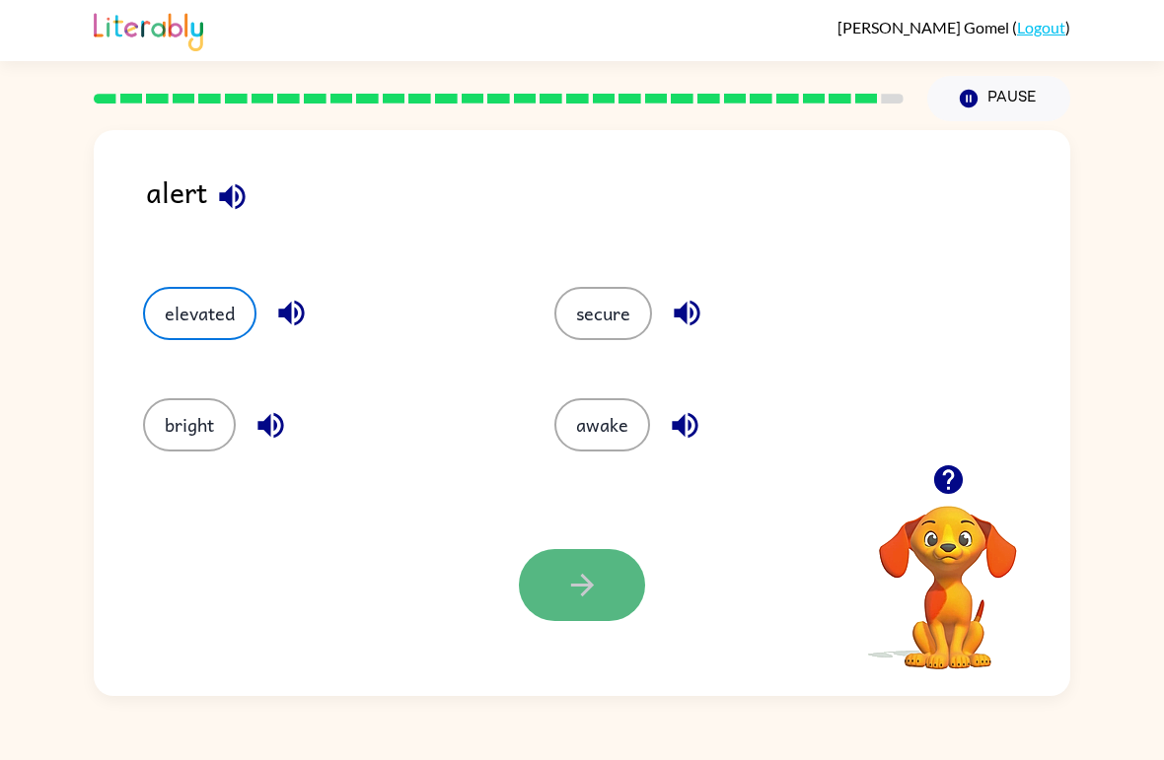
click at [576, 608] on button "button" at bounding box center [582, 585] width 126 height 72
